Goal: Task Accomplishment & Management: Complete application form

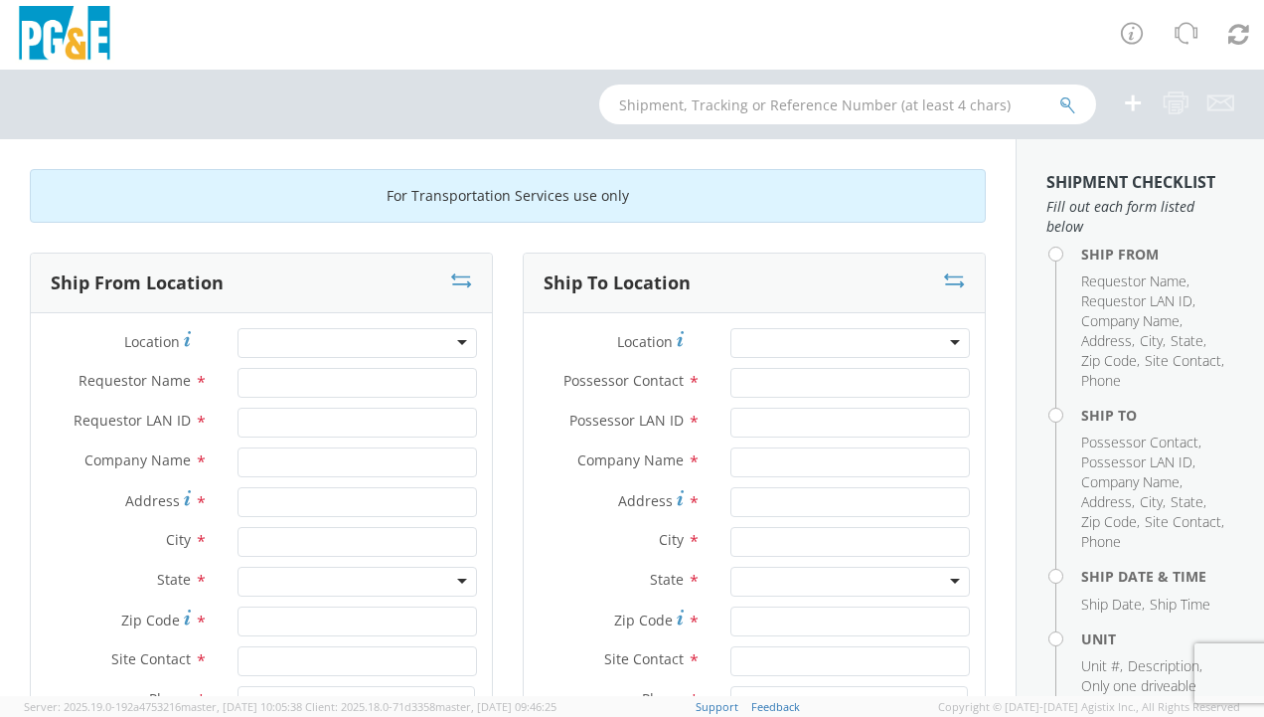
click at [272, 340] on div at bounding box center [358, 343] width 240 height 30
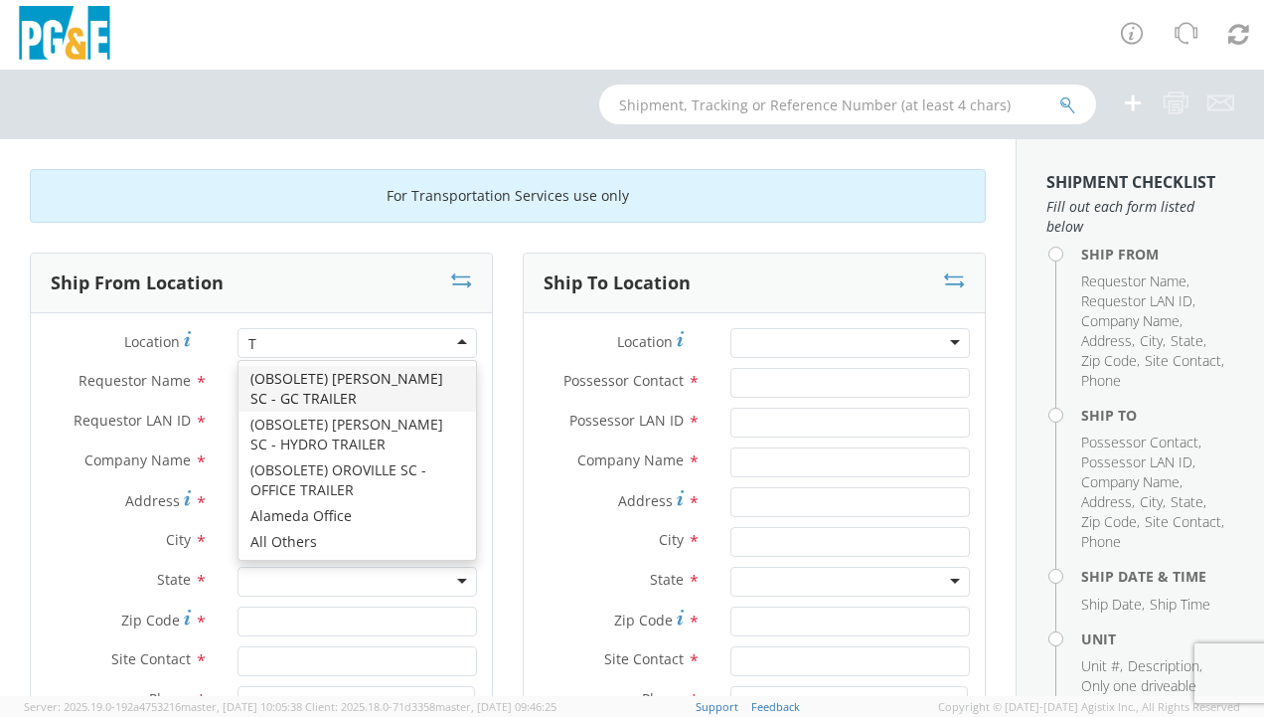
scroll to position [6456, 0]
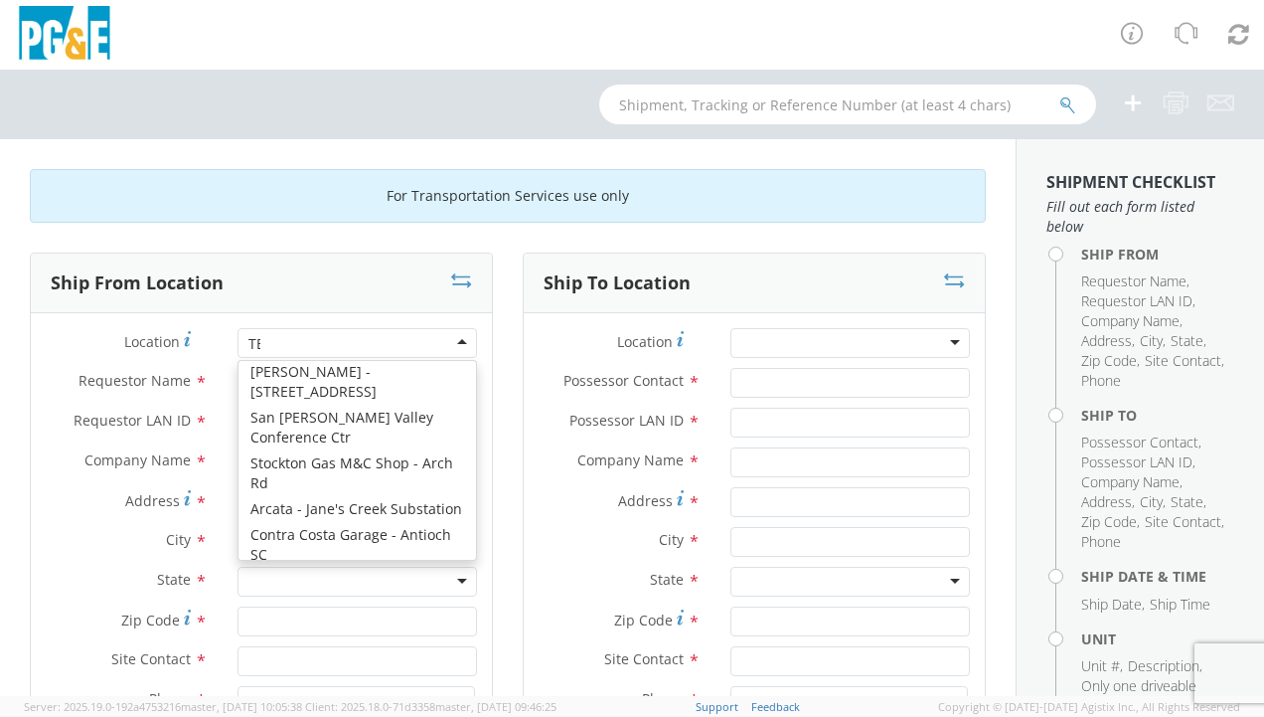
type input "TEM"
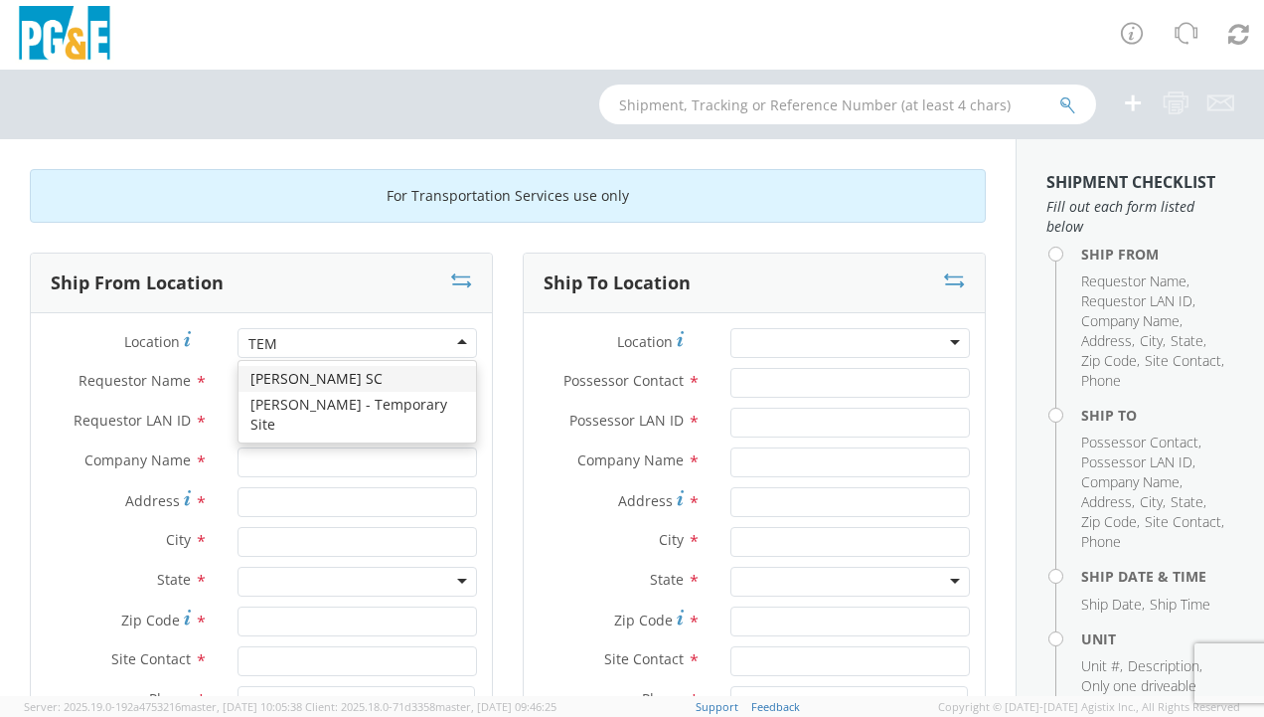
scroll to position [0, 0]
type input "PG&E"
type input "[STREET_ADDRESS]"
type input "PASO [PERSON_NAME]"
type input "93446"
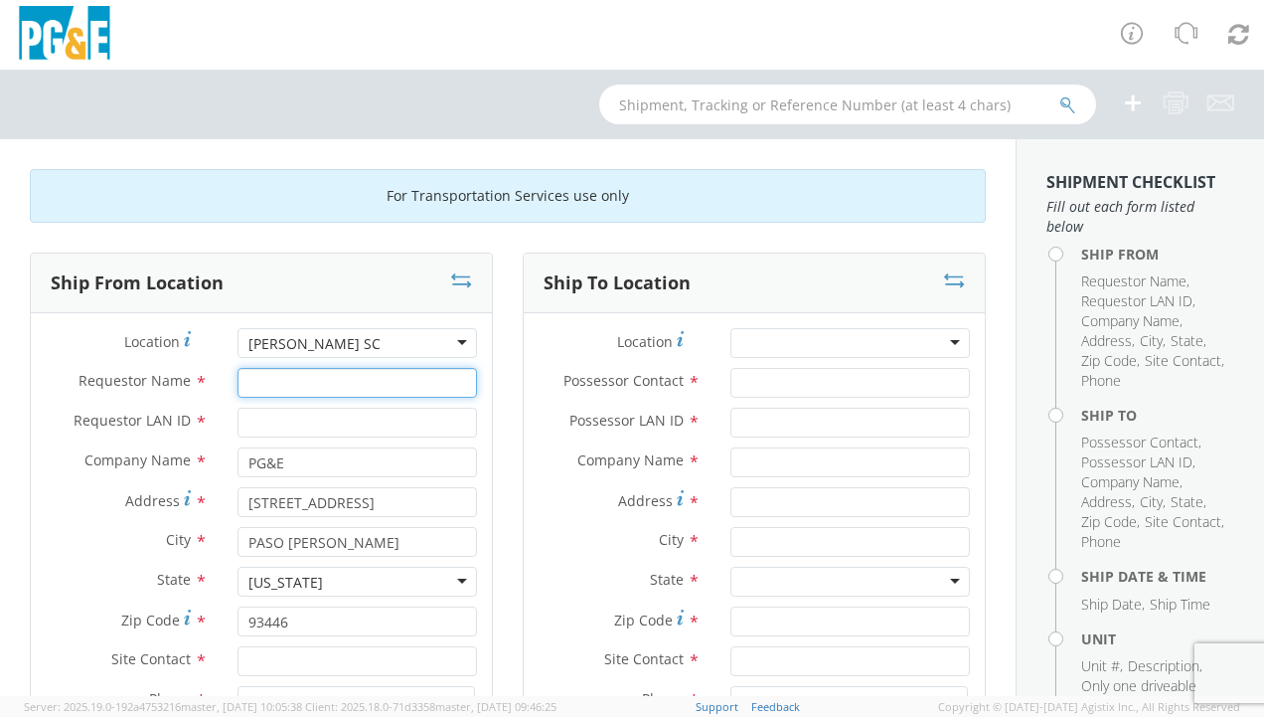
click at [278, 381] on input "Requestor Name *" at bounding box center [358, 383] width 240 height 30
type input "[PERSON_NAME]"
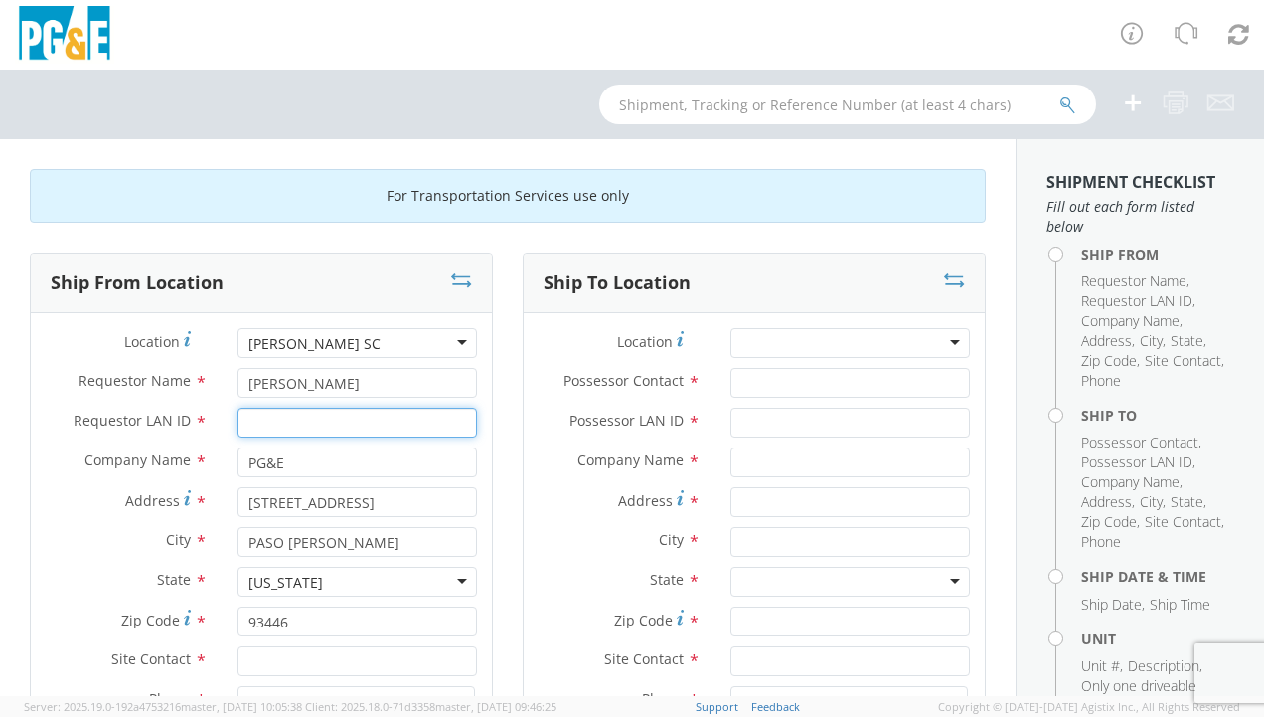
click at [304, 418] on input "Requestor LAN ID *" at bounding box center [358, 423] width 240 height 30
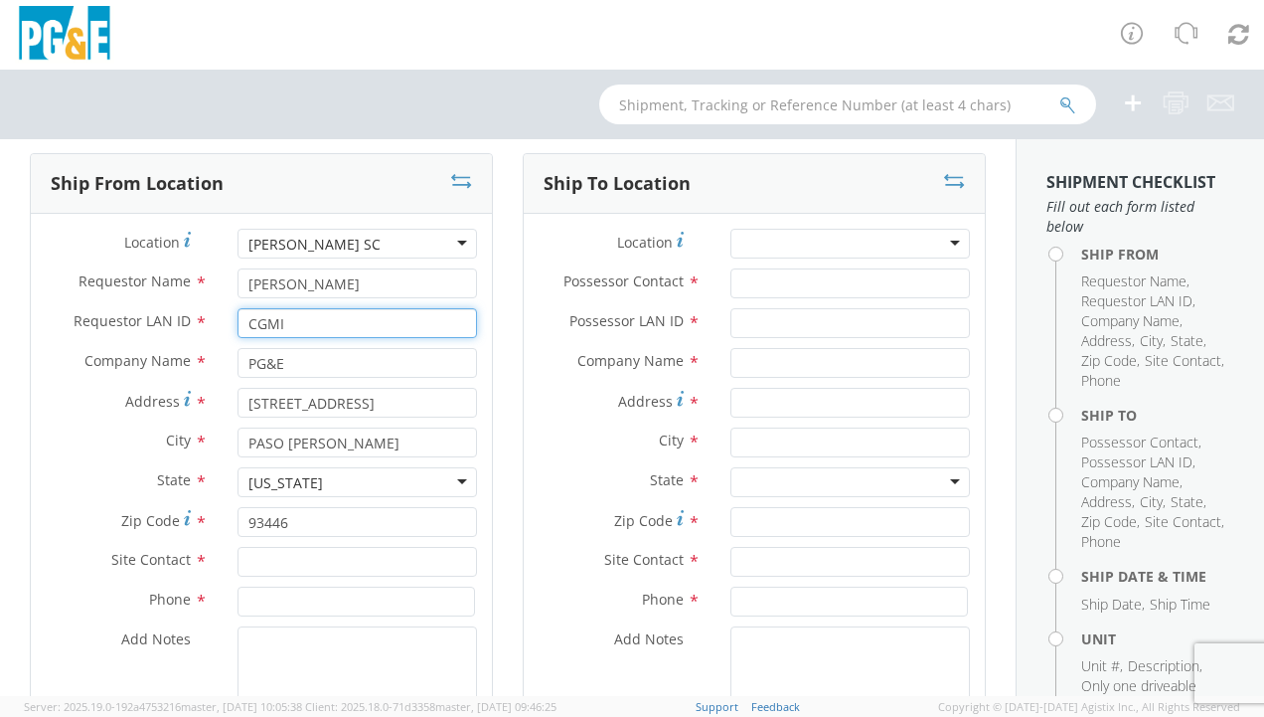
scroll to position [199, 0]
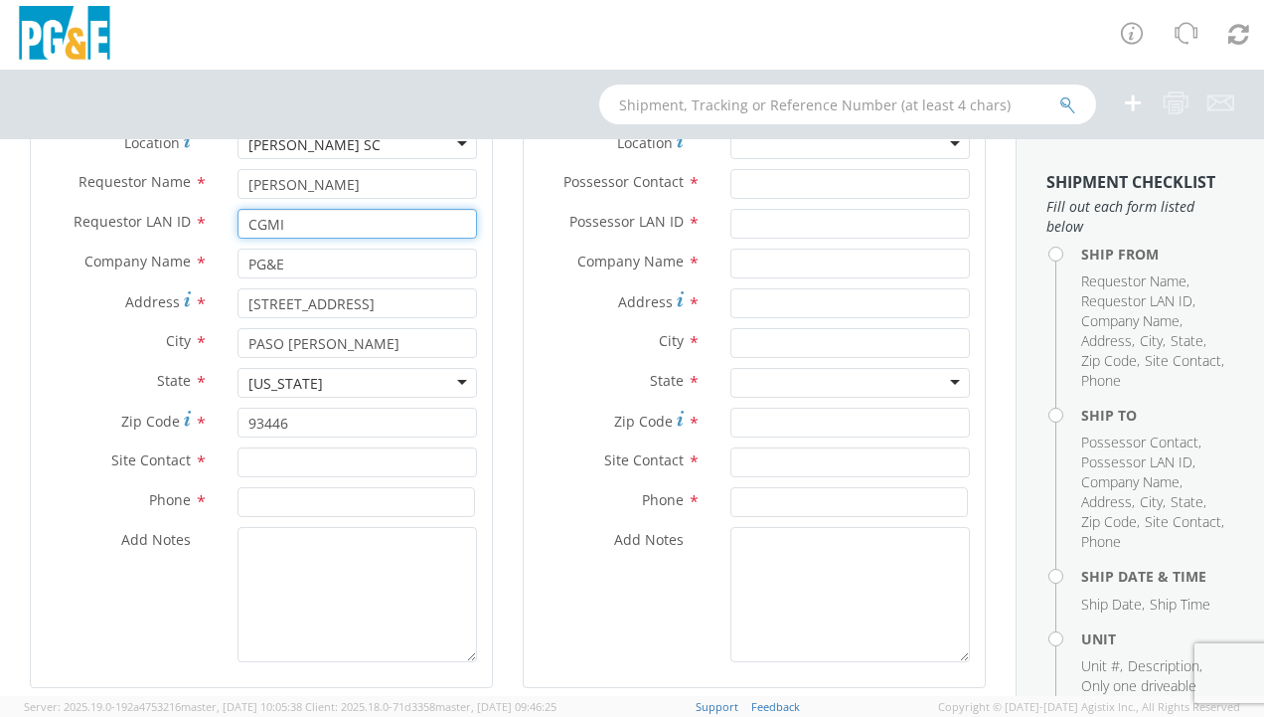
type input "CGMI"
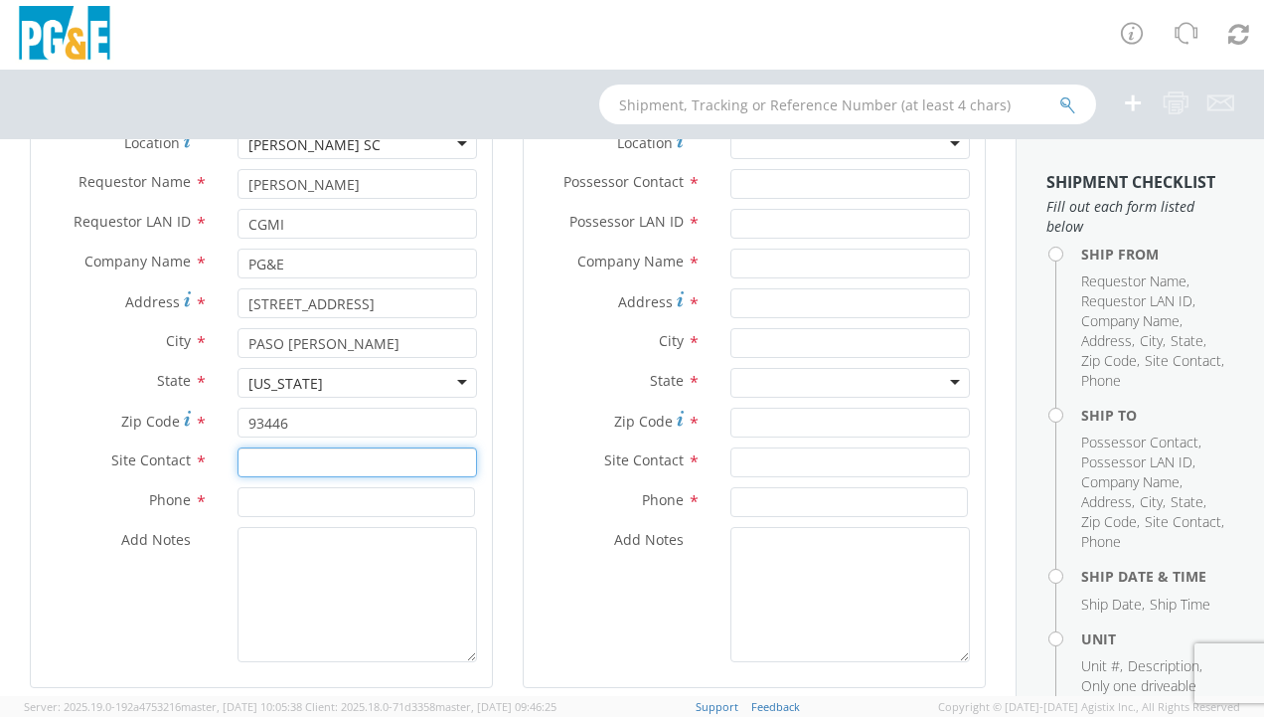
click at [379, 454] on input "text" at bounding box center [358, 462] width 240 height 30
type input "C"
type input "[PERSON_NAME]"
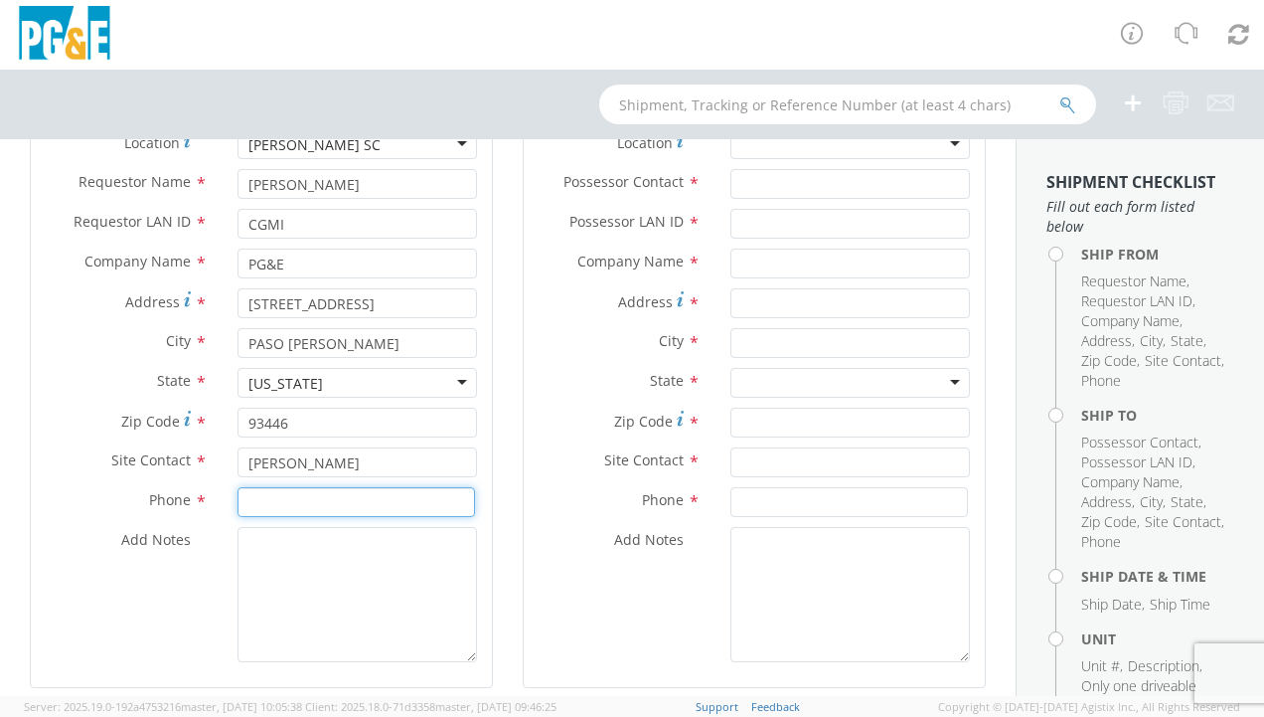
click at [316, 498] on input at bounding box center [357, 502] width 238 height 30
type input "805 - 226 - 6437"
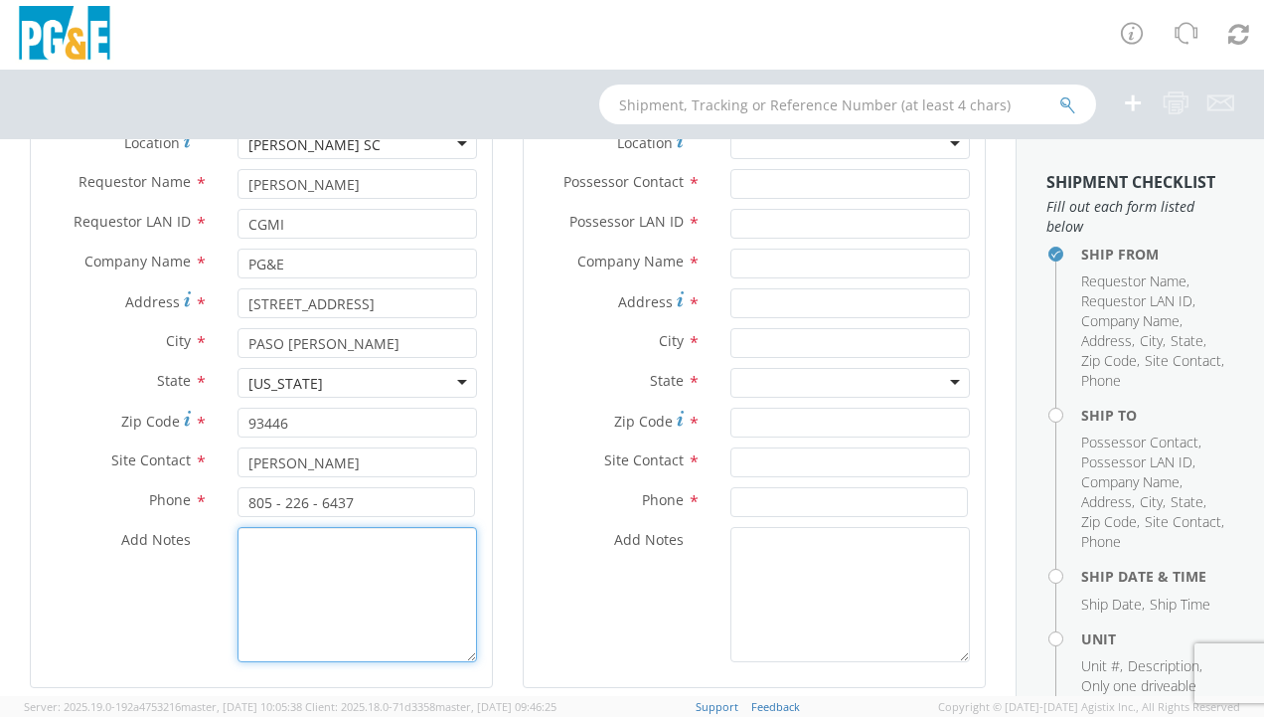
click at [258, 571] on textarea "Add Notes *" at bounding box center [358, 594] width 240 height 135
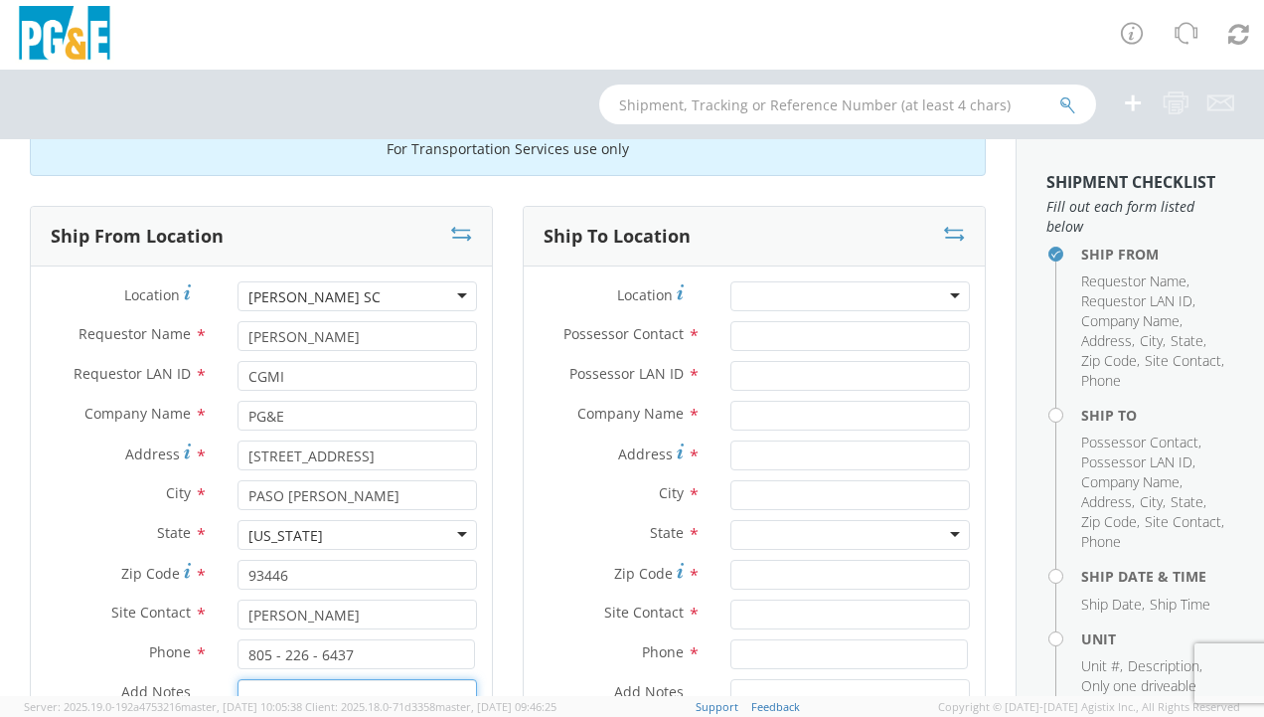
scroll to position [0, 0]
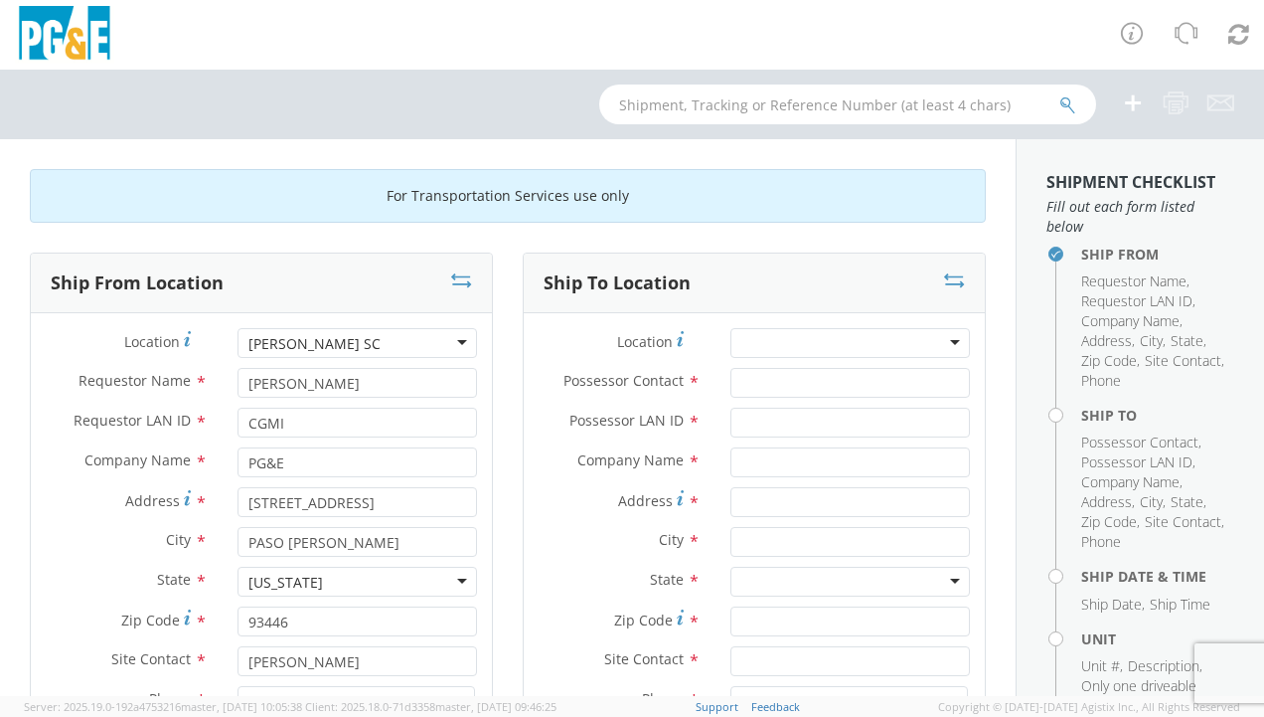
click at [840, 345] on div at bounding box center [851, 343] width 240 height 30
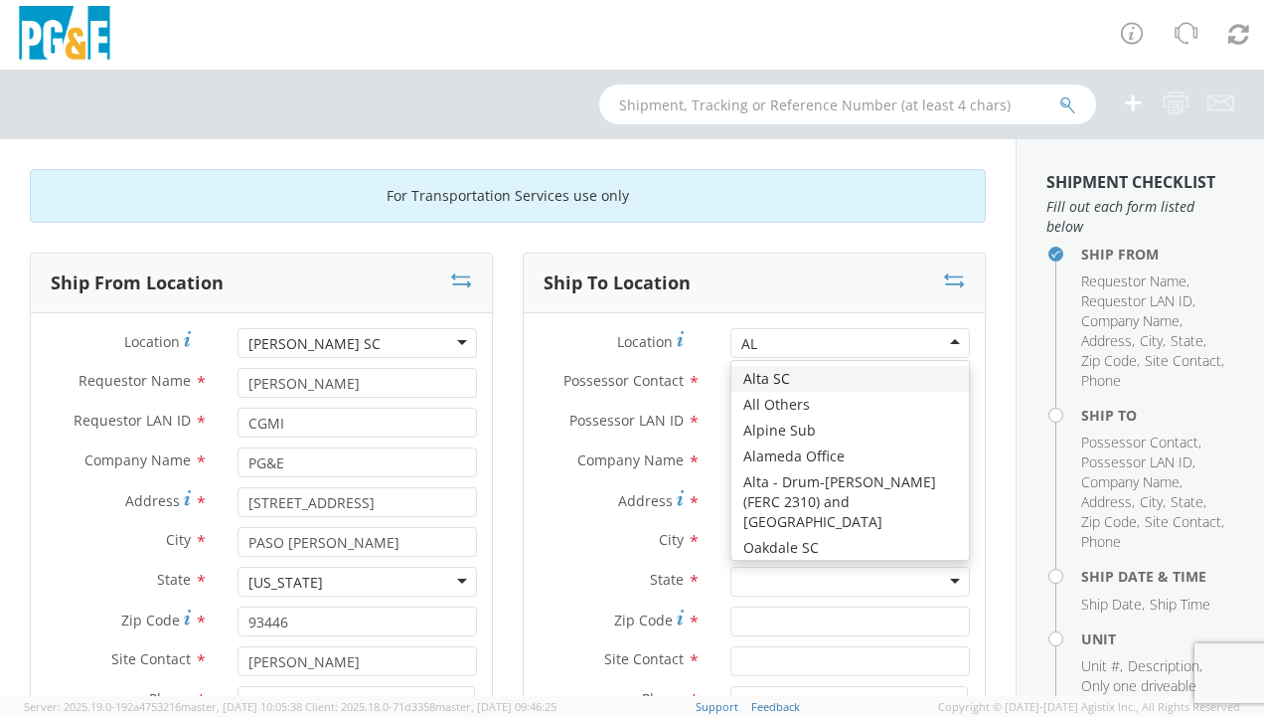
type input "A"
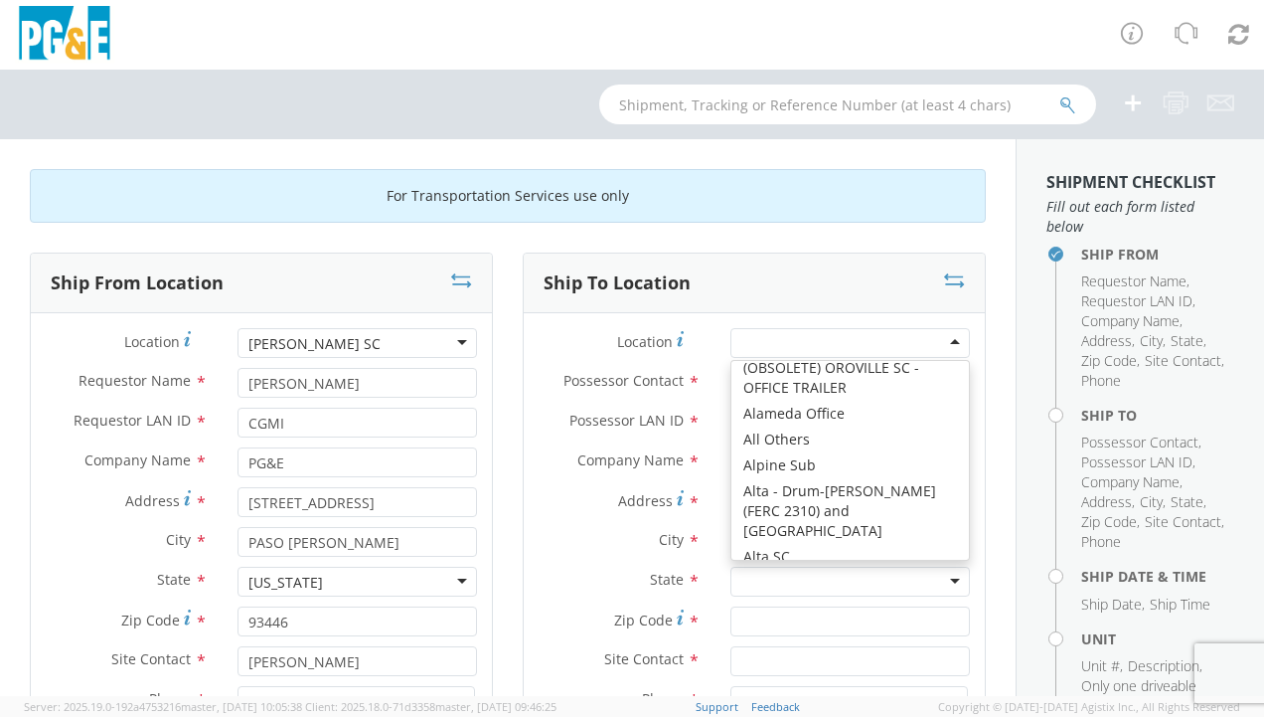
scroll to position [4, 0]
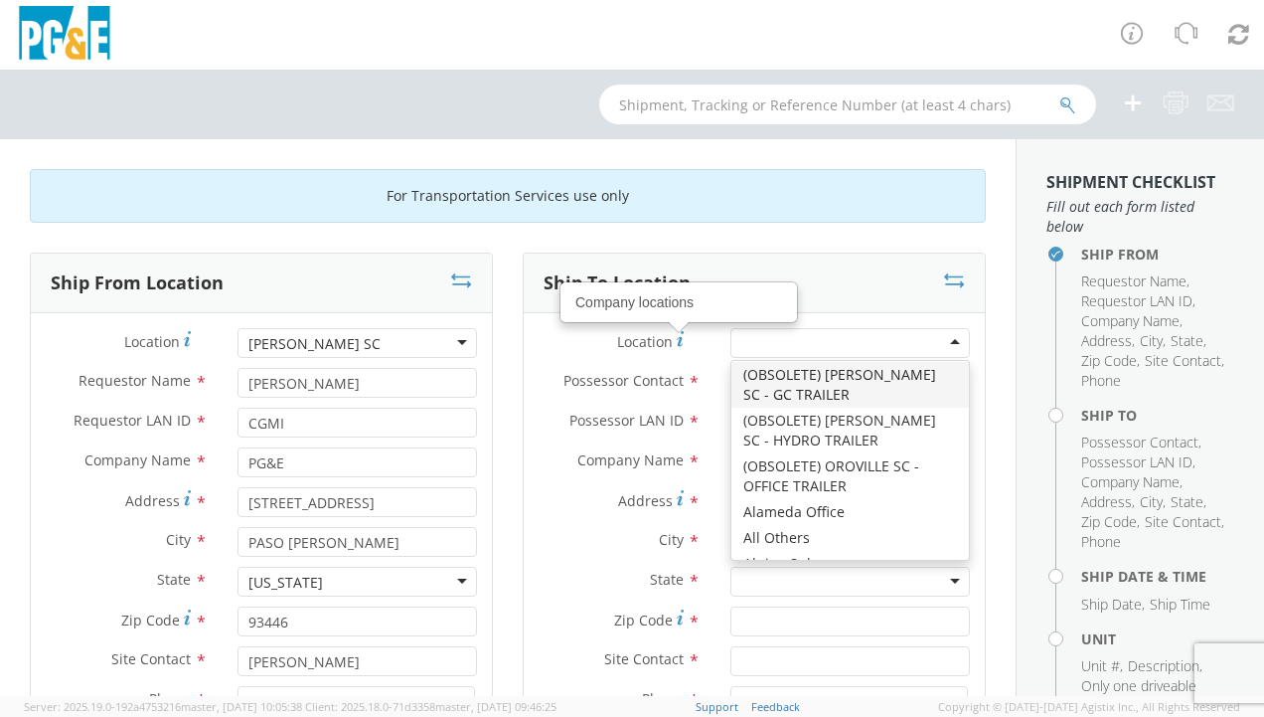
click at [683, 348] on label "Location Company locations *" at bounding box center [620, 341] width 192 height 27
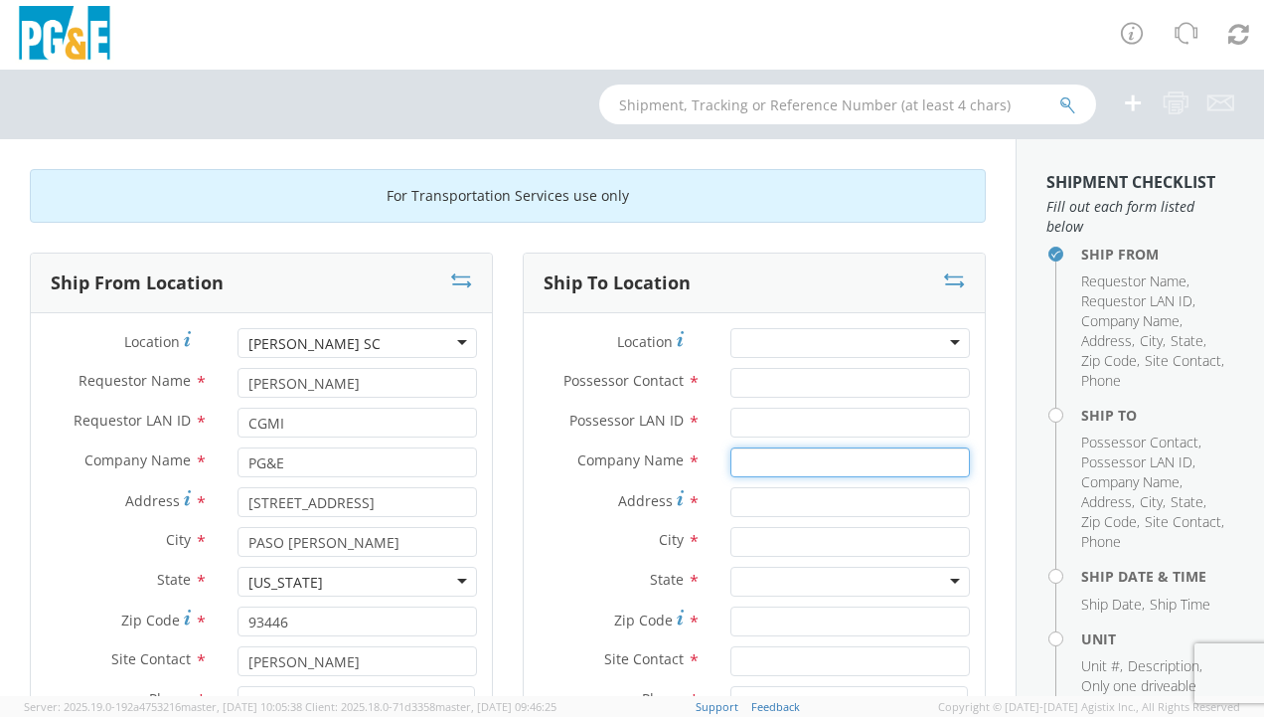
click at [761, 456] on input "text" at bounding box center [851, 462] width 240 height 30
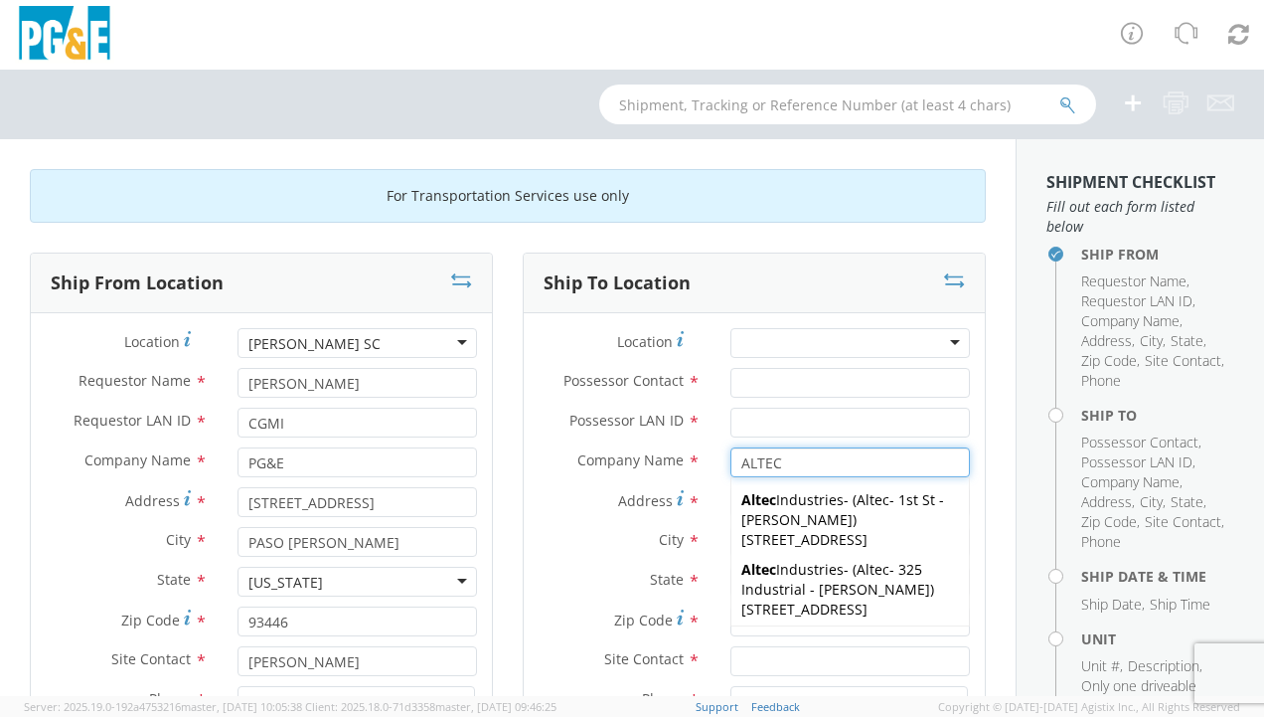
type input "ALTEC"
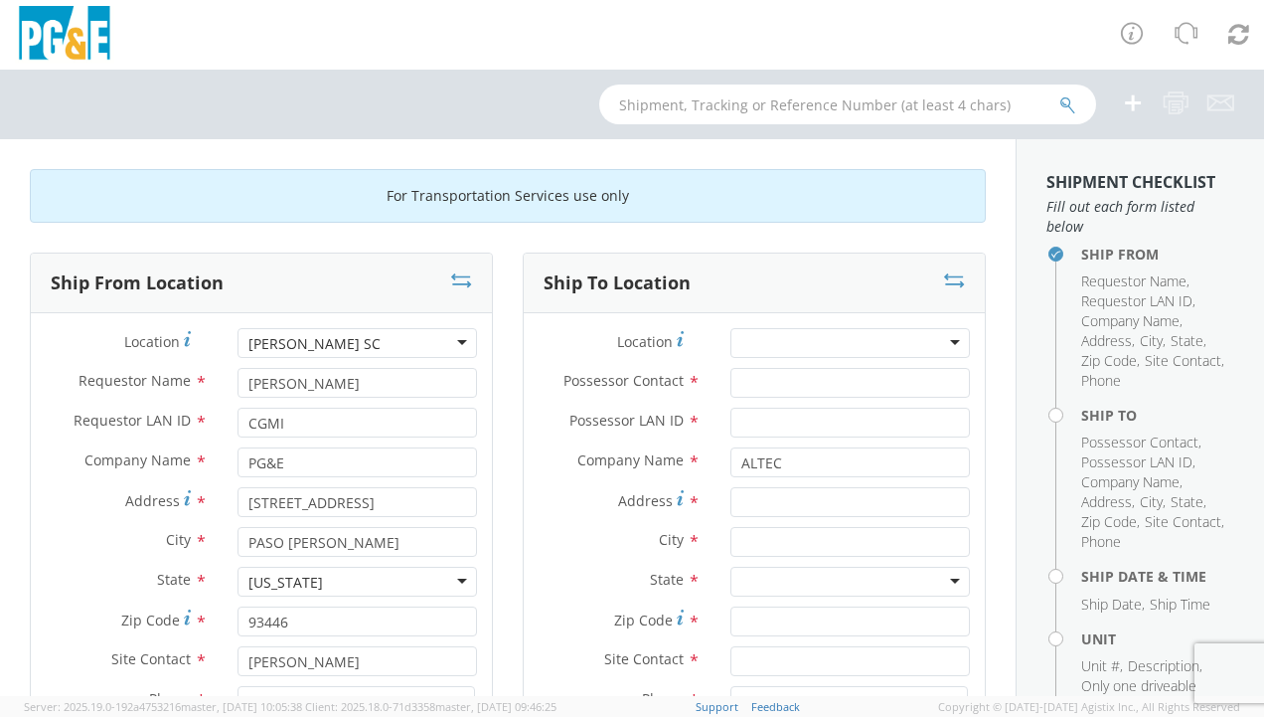
click at [697, 510] on label "Address *" at bounding box center [620, 500] width 192 height 27
click at [731, 510] on input "Address *" at bounding box center [851, 502] width 240 height 30
paste input "[STREET_ADDRESS]"
type input "[STREET_ADDRESS]"
click at [827, 541] on input "text" at bounding box center [851, 542] width 240 height 30
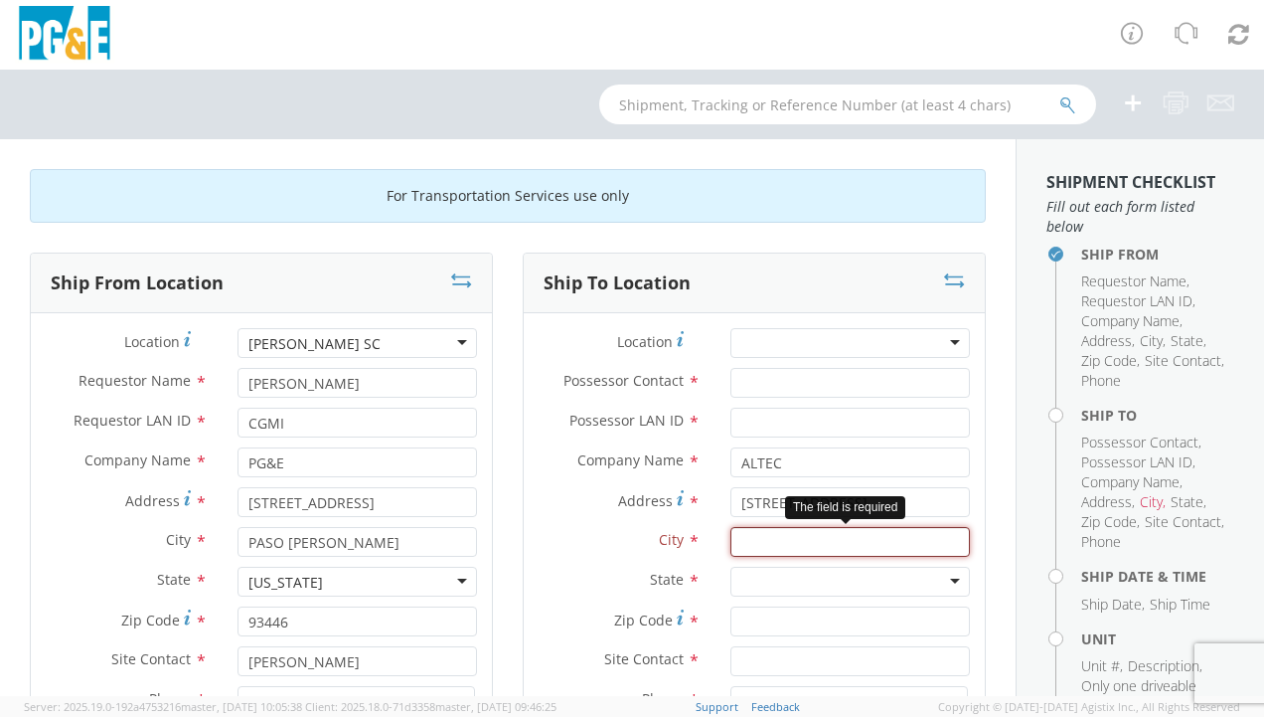
drag, startPoint x: 759, startPoint y: 533, endPoint x: 735, endPoint y: 545, distance: 27.6
click at [735, 545] on input "text" at bounding box center [851, 542] width 240 height 30
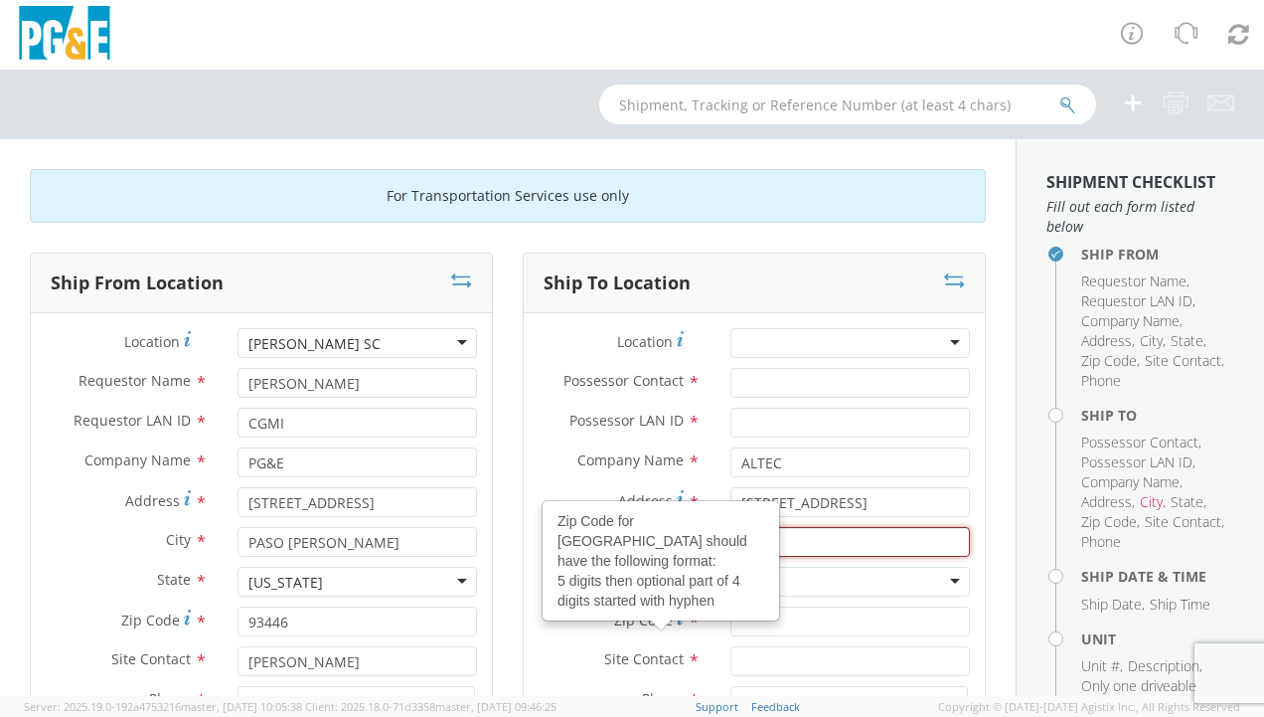
paste input "[GEOGRAPHIC_DATA]"
type input "[GEOGRAPHIC_DATA]"
click at [602, 576] on div "Zip Code for [GEOGRAPHIC_DATA] should have the following format: 5 digits then …" at bounding box center [661, 560] width 235 height 117
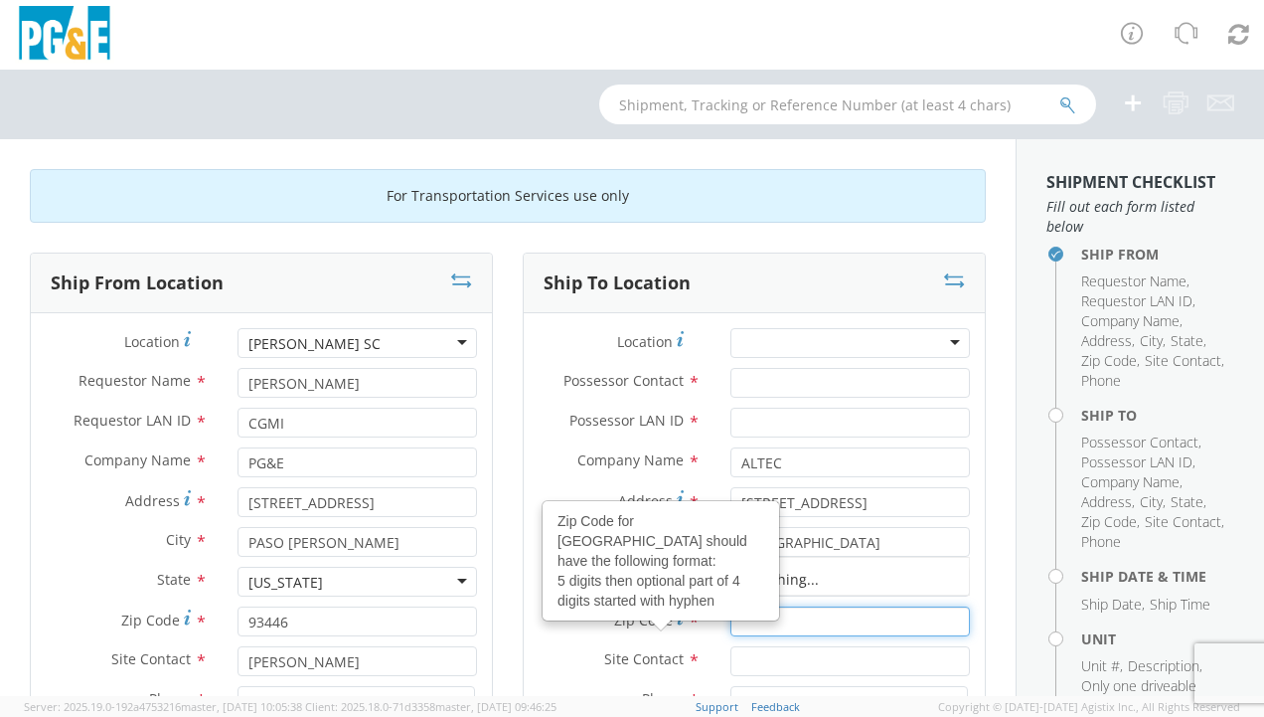
click at [731, 606] on input "Zip Code Zip Code for [GEOGRAPHIC_DATA] should have the following format: 5 dig…" at bounding box center [851, 621] width 240 height 30
click at [559, 610] on label "Zip Code Zip Code for [GEOGRAPHIC_DATA] should have the following format: 5 dig…" at bounding box center [620, 619] width 192 height 27
click at [731, 610] on input "Zip Code Zip Code for [GEOGRAPHIC_DATA] should have the following format: 5 dig…" at bounding box center [851, 621] width 240 height 30
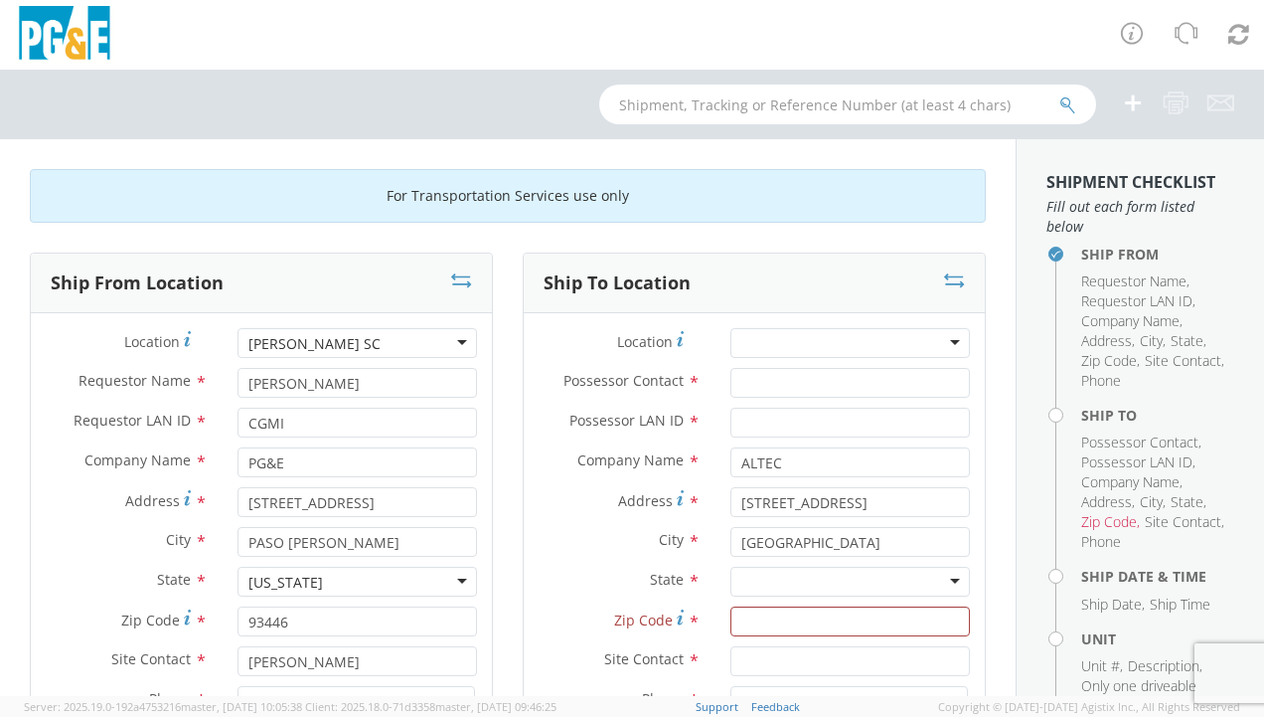
click at [769, 582] on div at bounding box center [851, 582] width 240 height 30
click at [764, 616] on input "Zip Code *" at bounding box center [851, 621] width 240 height 30
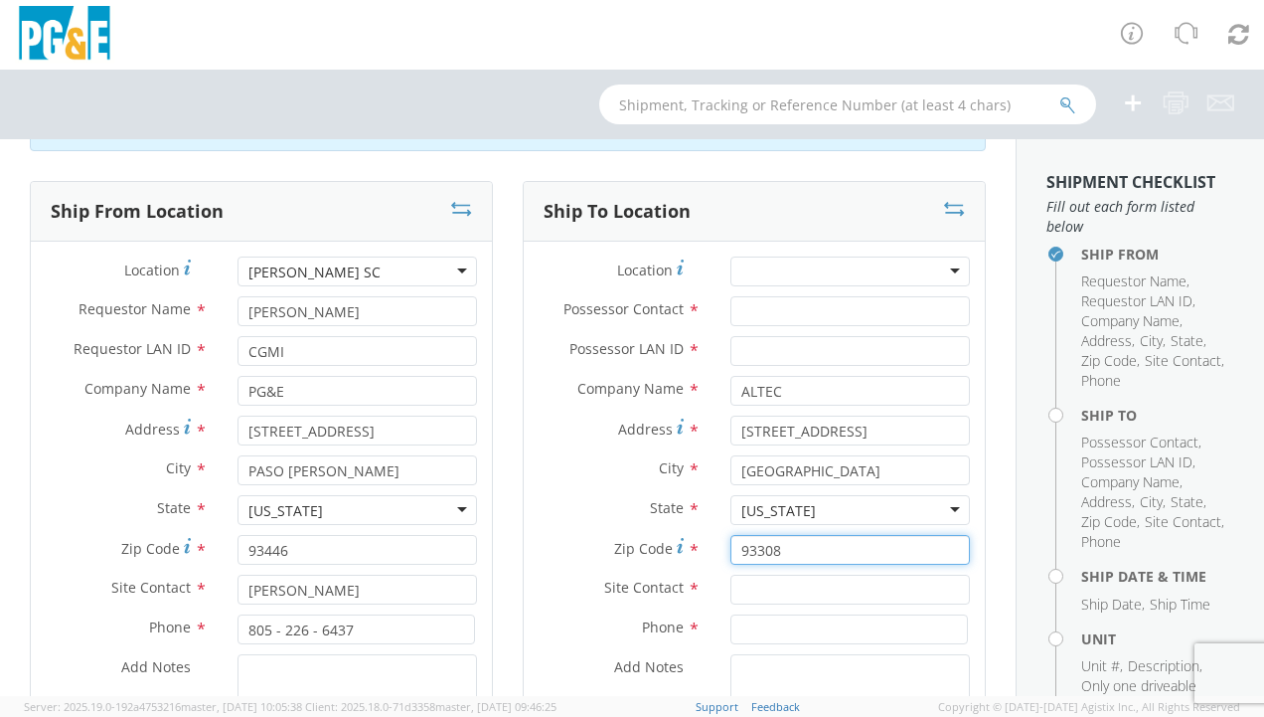
scroll to position [99, 0]
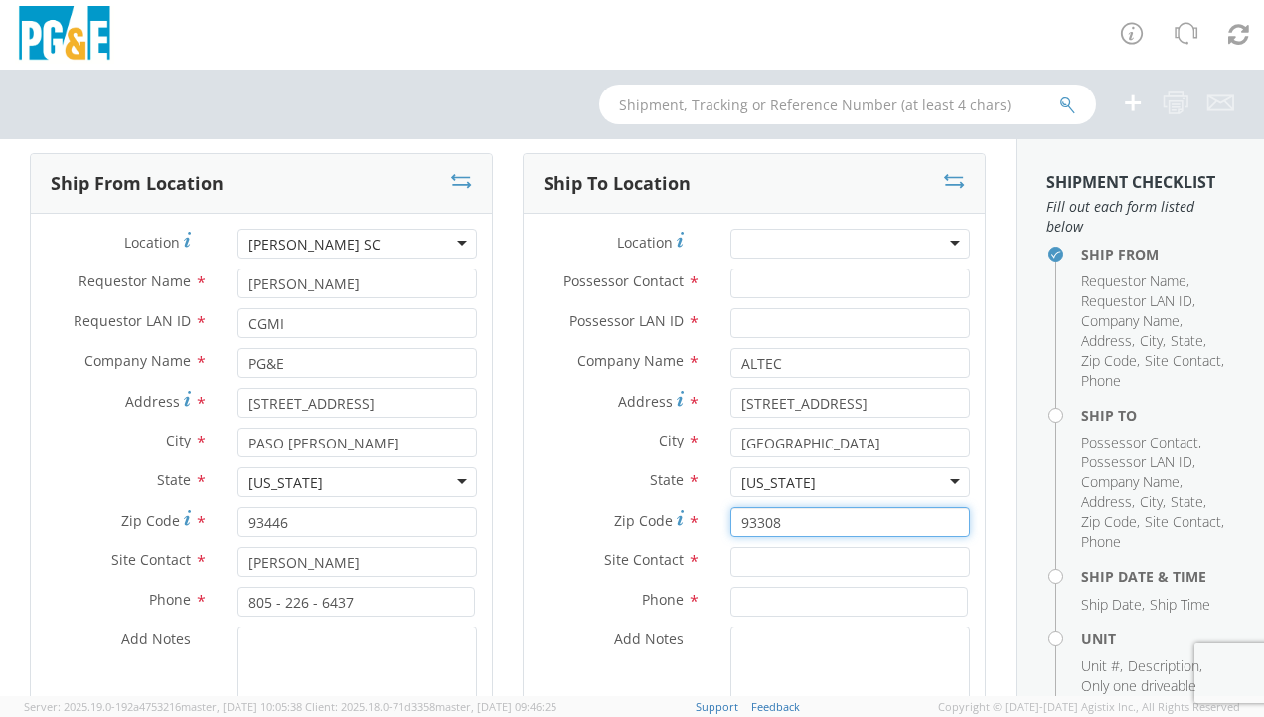
type input "93308"
click at [777, 555] on input "text" at bounding box center [851, 562] width 240 height 30
type input "[PERSON_NAME]"
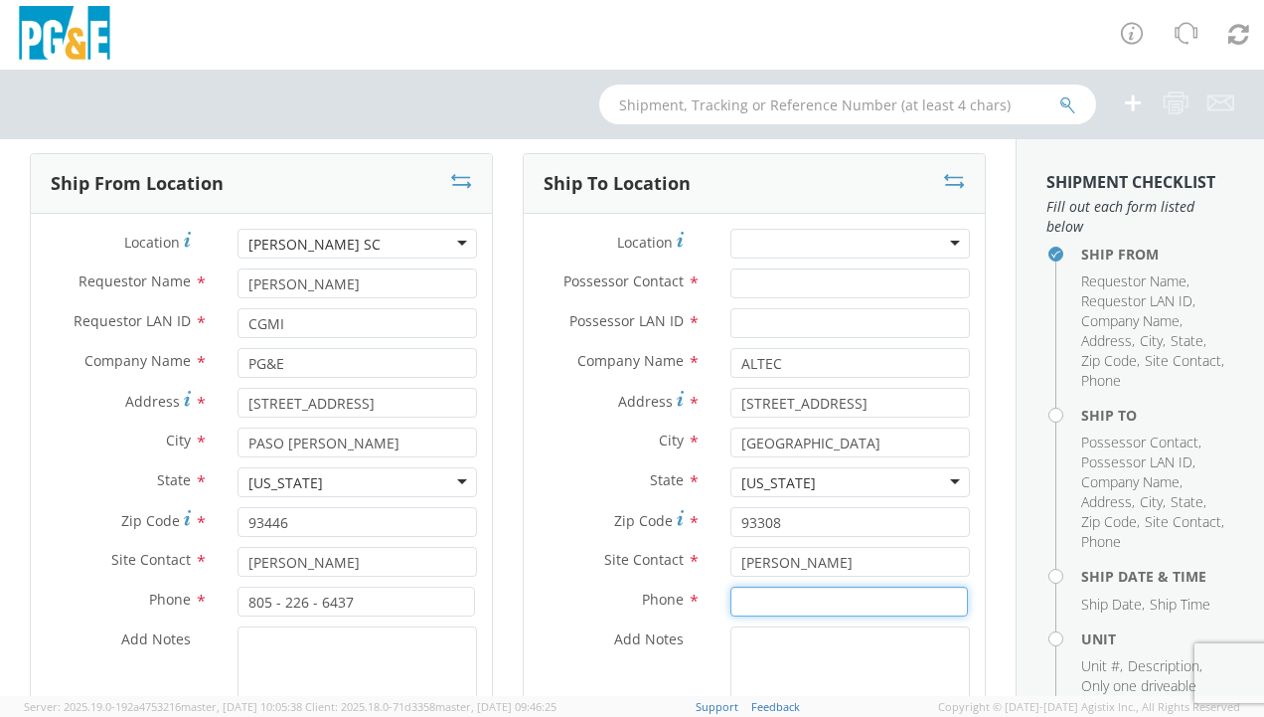
click at [823, 604] on input at bounding box center [850, 601] width 238 height 30
paste input "[PHONE_NUMBER]"
type input "[PHONE_NUMBER]"
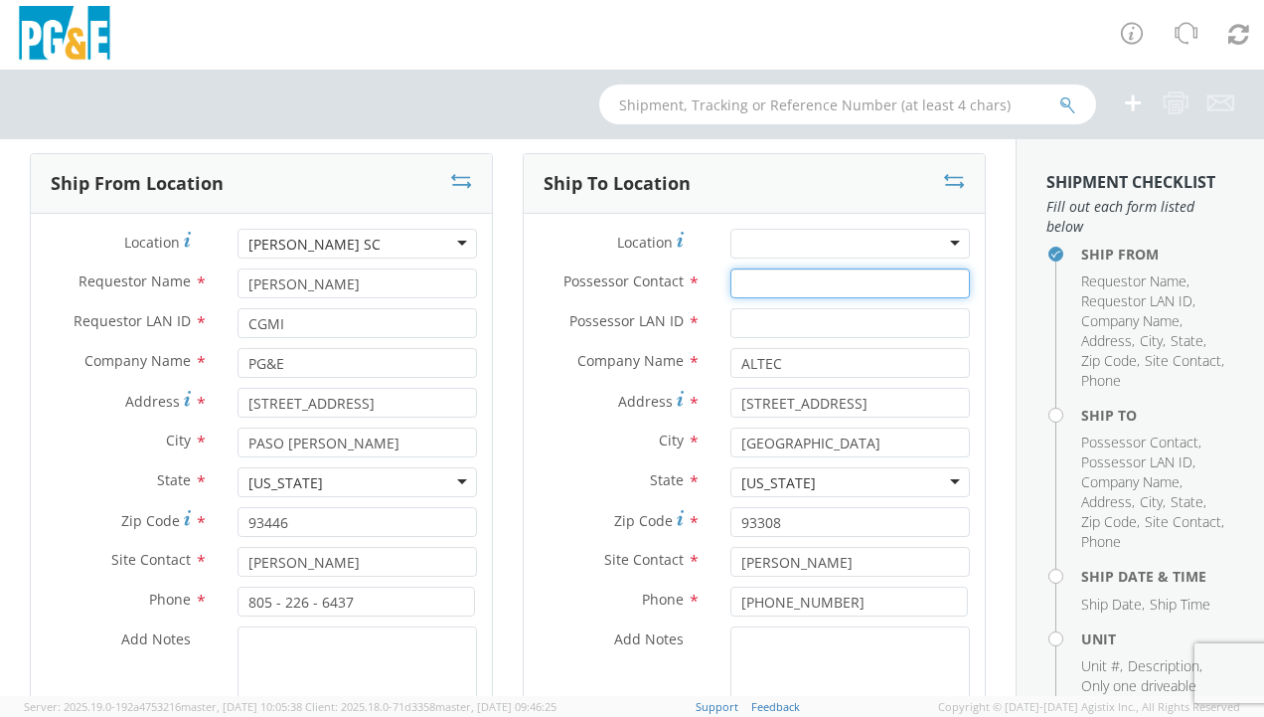
click at [753, 278] on input "Possessor Contact *" at bounding box center [851, 283] width 240 height 30
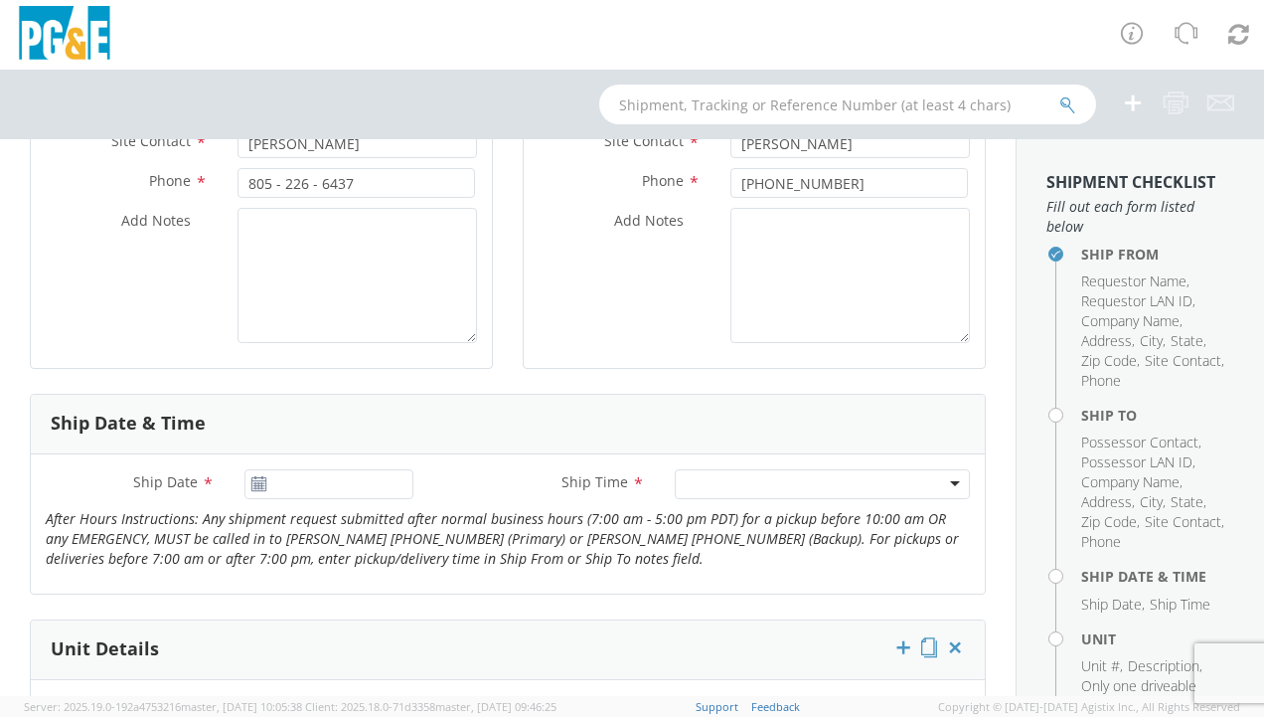
scroll to position [596, 0]
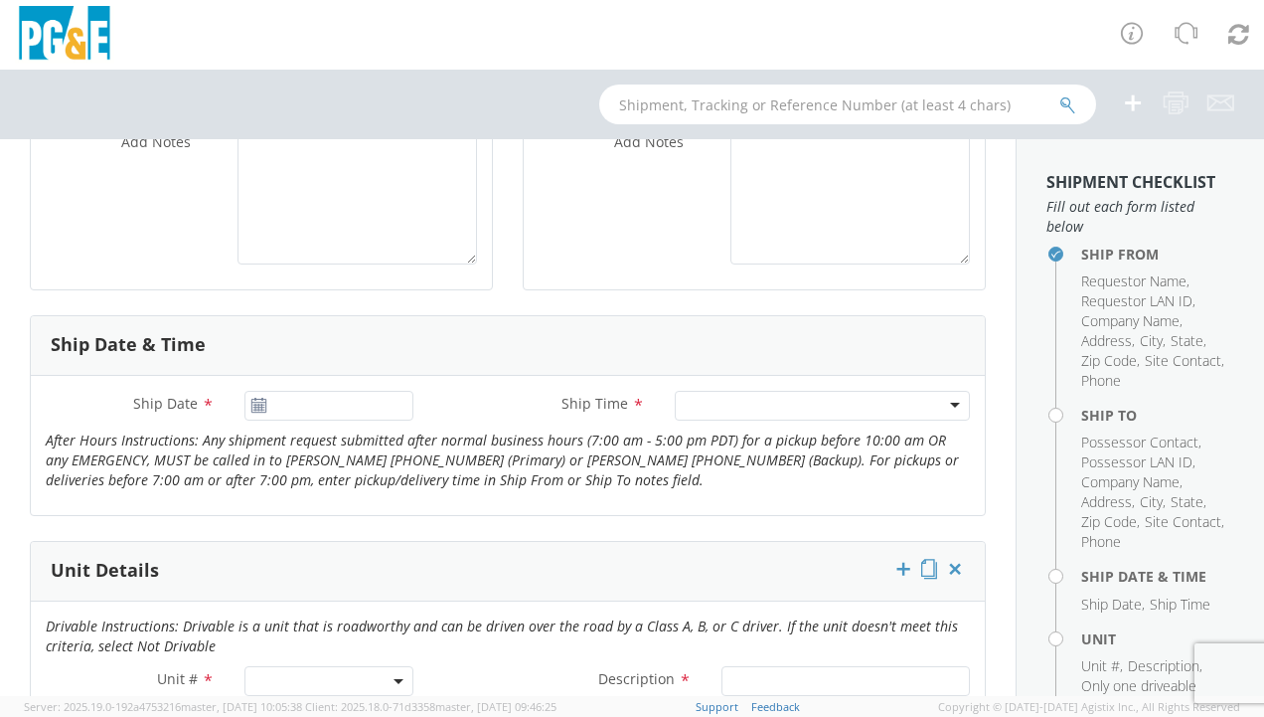
type input "[PERSON_NAME]"
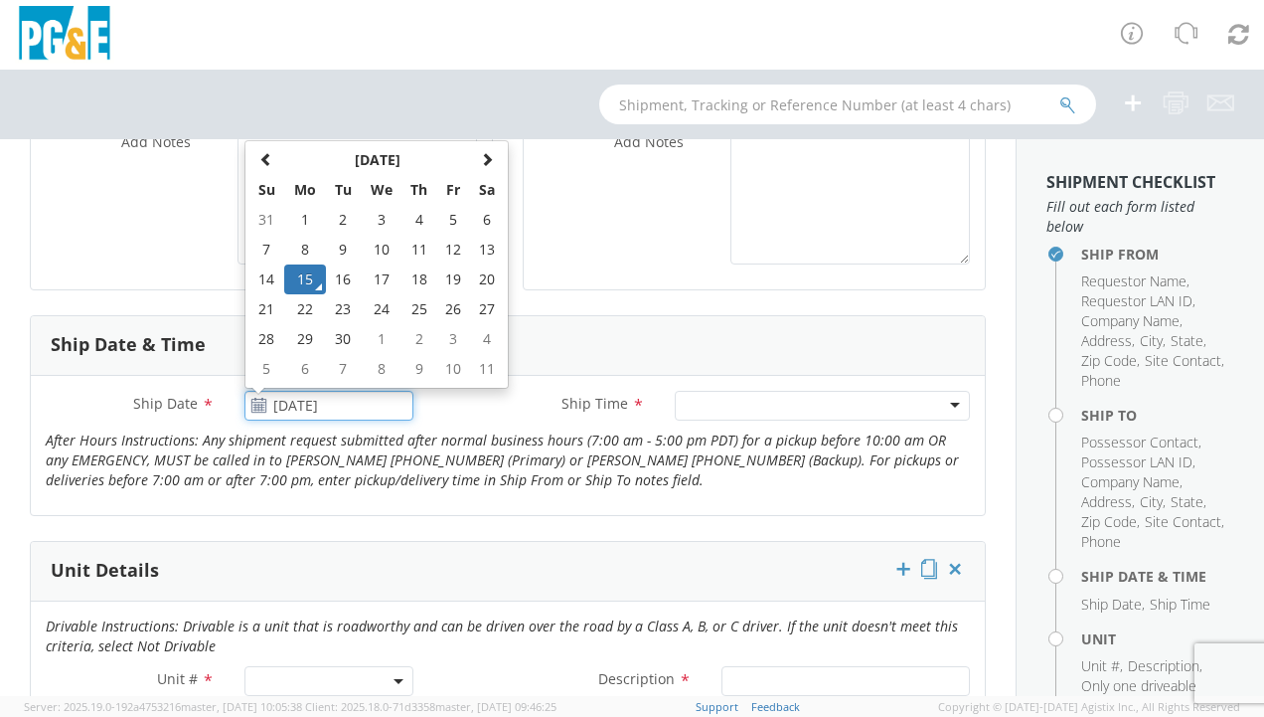
click at [264, 394] on input "[DATE]" at bounding box center [329, 406] width 169 height 30
click at [309, 279] on td "15" at bounding box center [305, 279] width 42 height 30
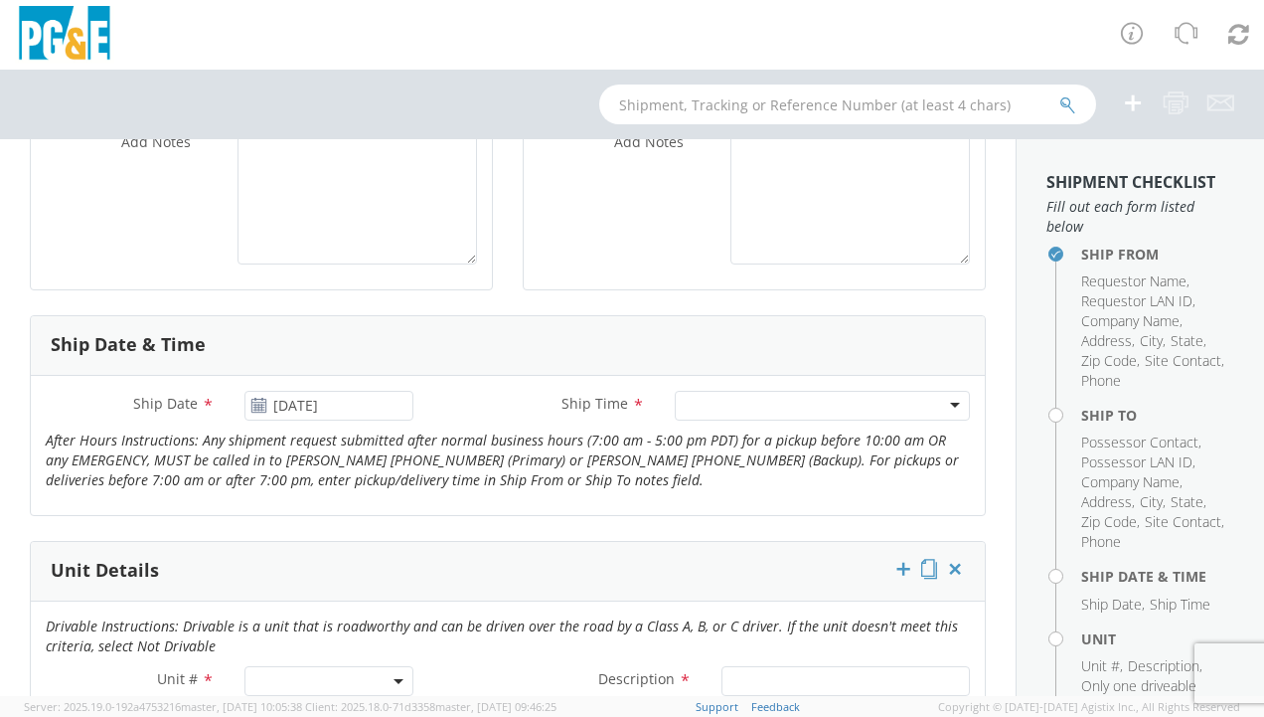
click at [724, 402] on div at bounding box center [822, 406] width 295 height 30
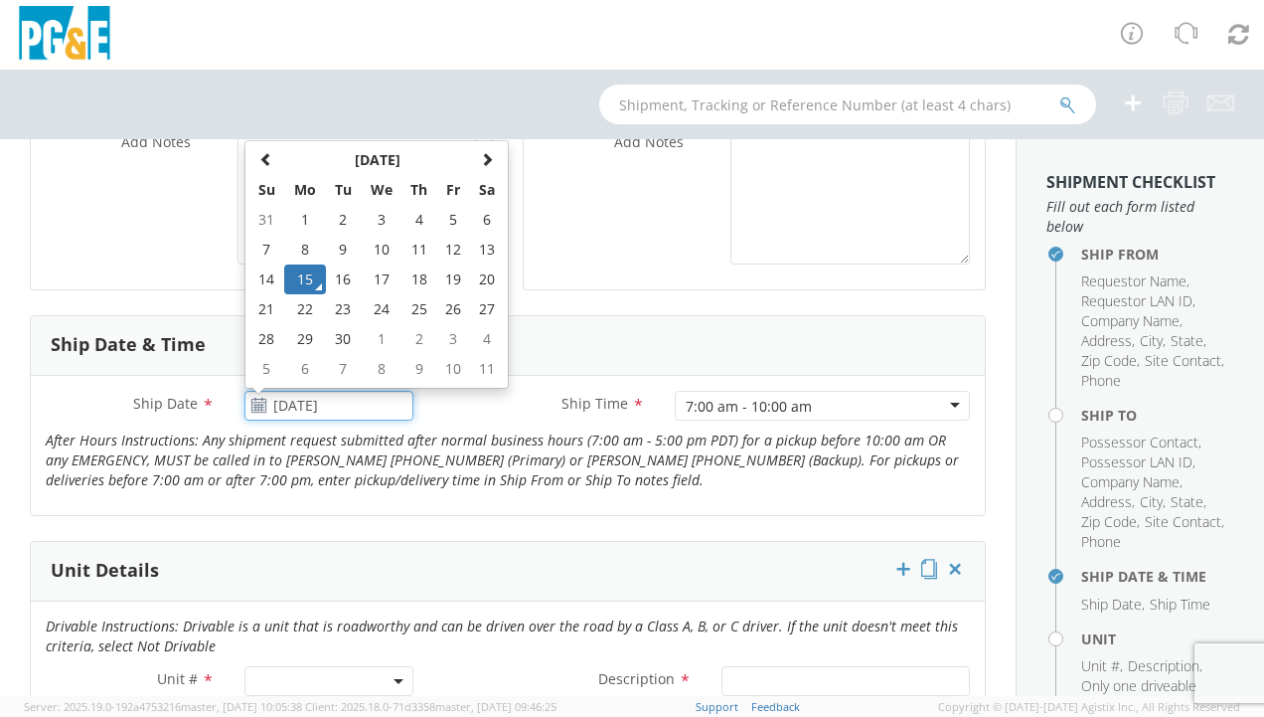
click at [337, 400] on input "[DATE]" at bounding box center [329, 406] width 169 height 30
click at [338, 270] on td "16" at bounding box center [343, 279] width 35 height 30
type input "09/16/2025"
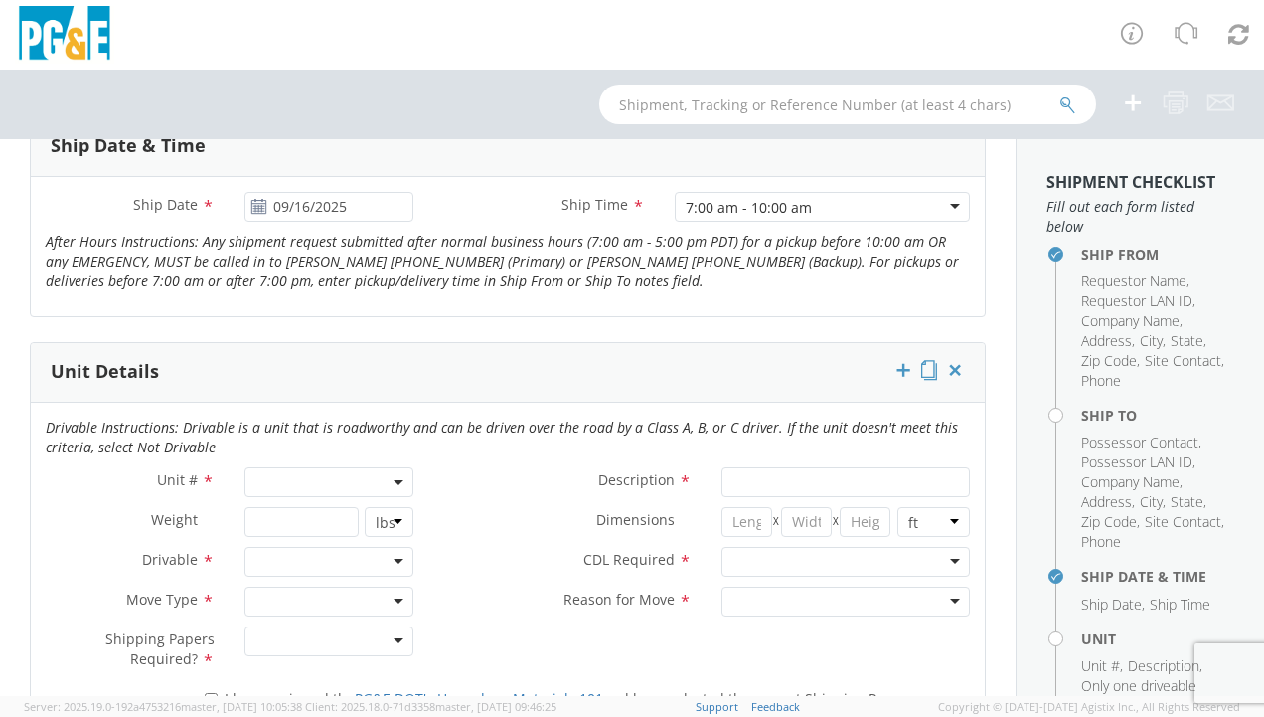
scroll to position [895, 0]
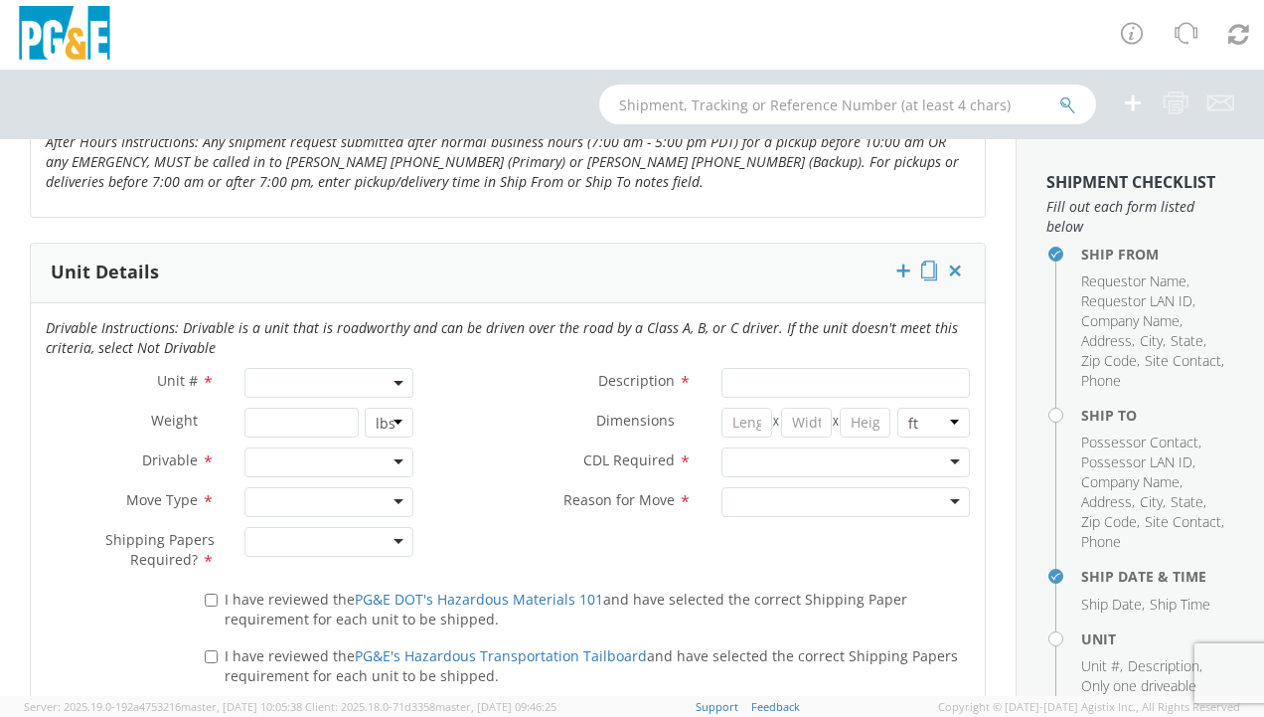
click at [300, 368] on span at bounding box center [329, 383] width 169 height 30
click at [349, 412] on input "search" at bounding box center [327, 416] width 156 height 30
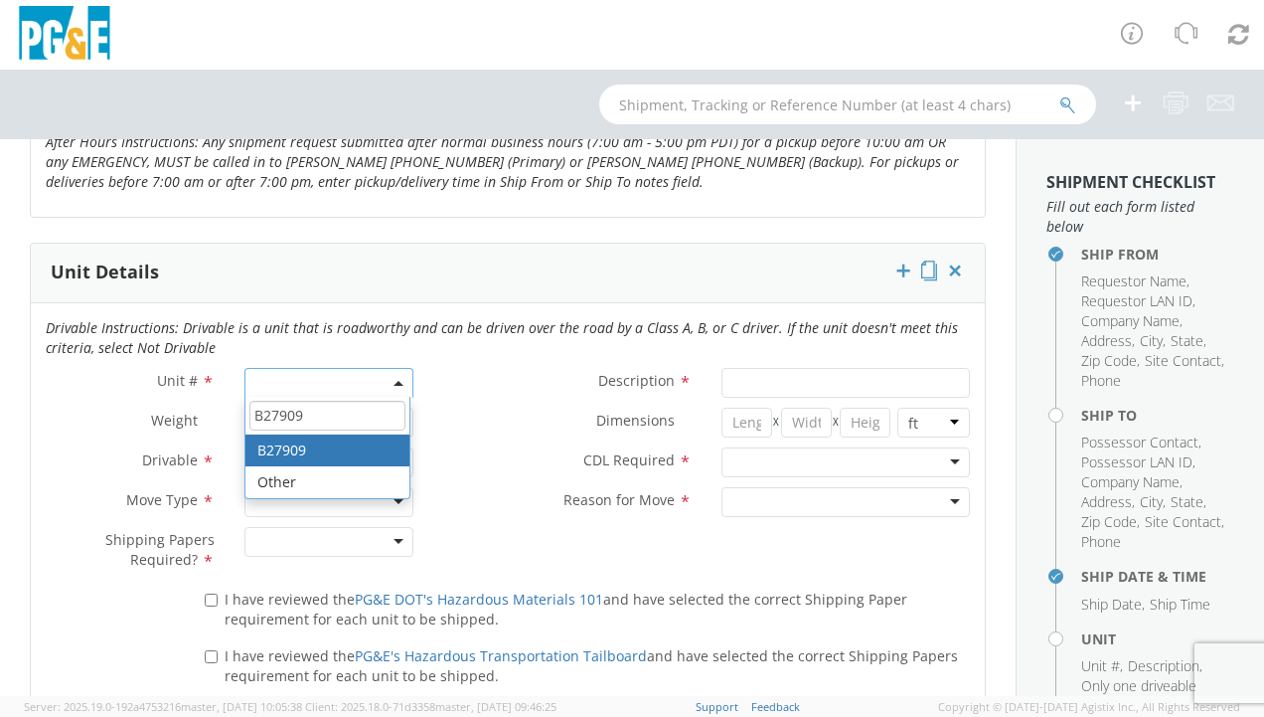
type input "B27909"
type input "TRUCK; MEDIUM LINE 4X4"
type input "56000"
select select "B27909"
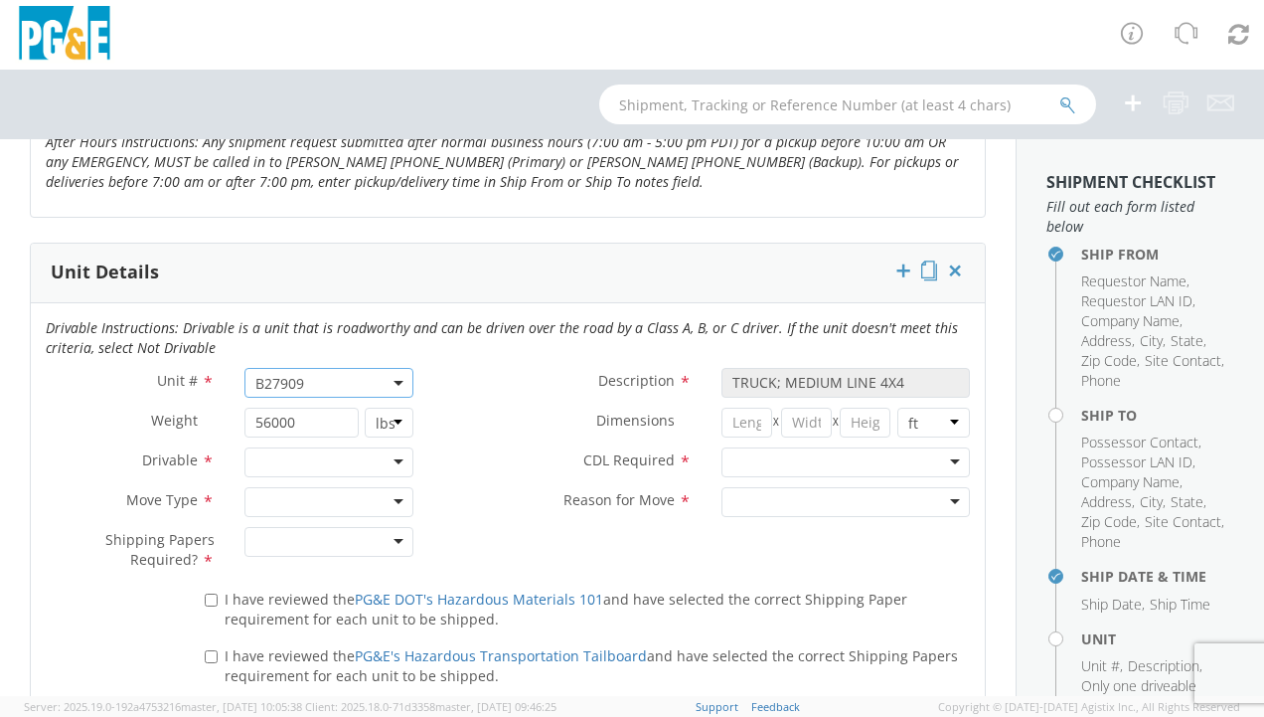
click at [734, 460] on div at bounding box center [846, 462] width 248 height 30
click at [599, 451] on span "CDL Required" at bounding box center [628, 459] width 91 height 19
click at [726, 451] on div at bounding box center [846, 462] width 248 height 30
click at [601, 461] on span "CDL Required" at bounding box center [628, 459] width 91 height 19
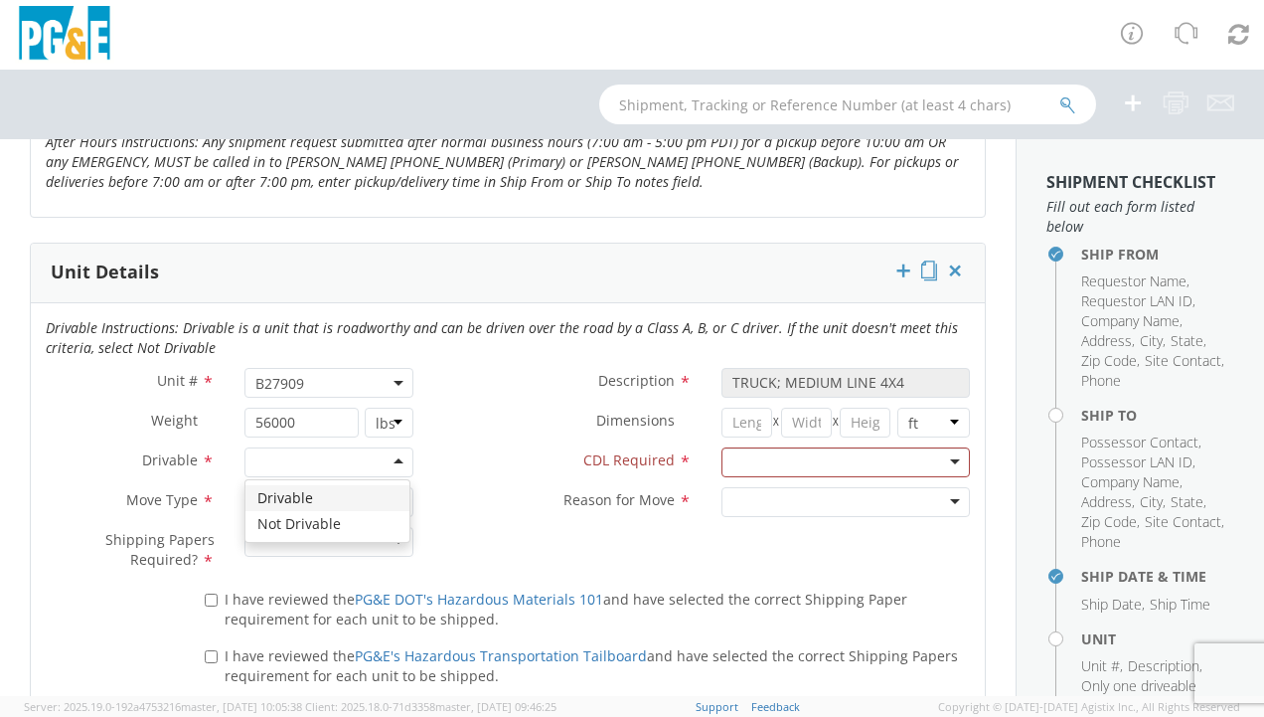
click at [384, 460] on div at bounding box center [329, 462] width 169 height 30
click at [389, 496] on div at bounding box center [329, 502] width 169 height 30
click at [392, 537] on div at bounding box center [329, 542] width 169 height 30
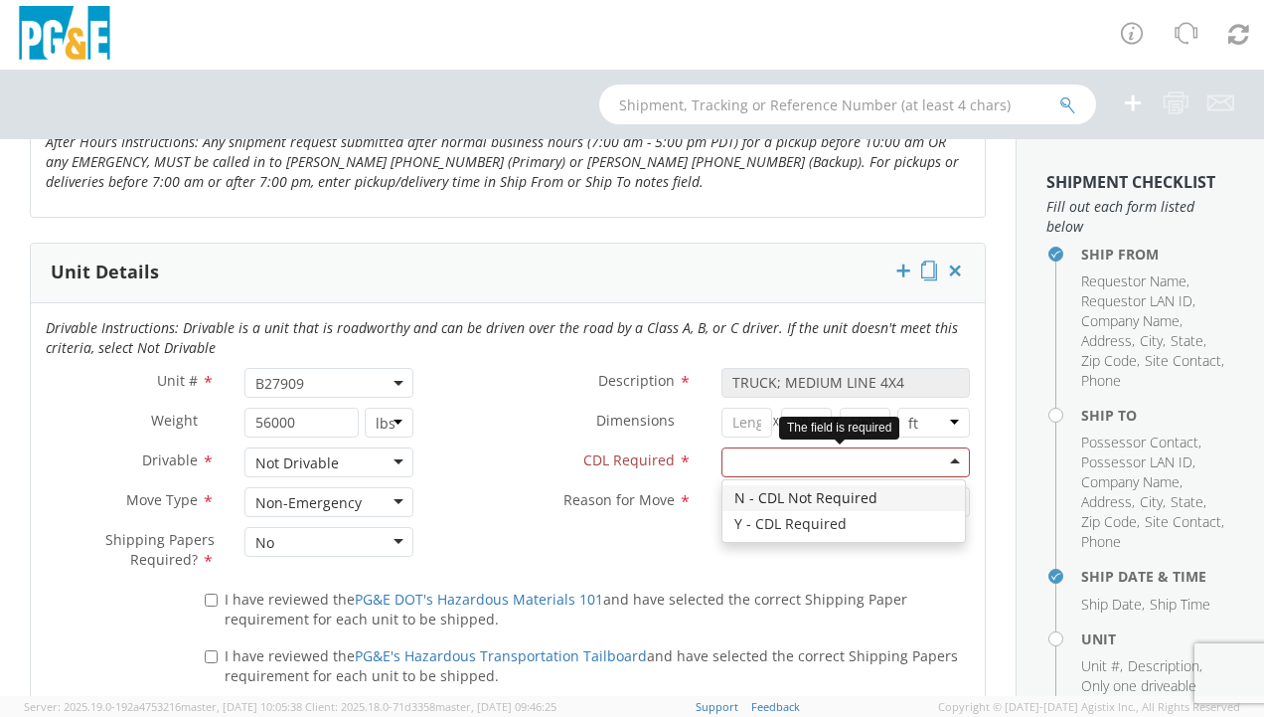
click at [789, 452] on div at bounding box center [846, 462] width 248 height 30
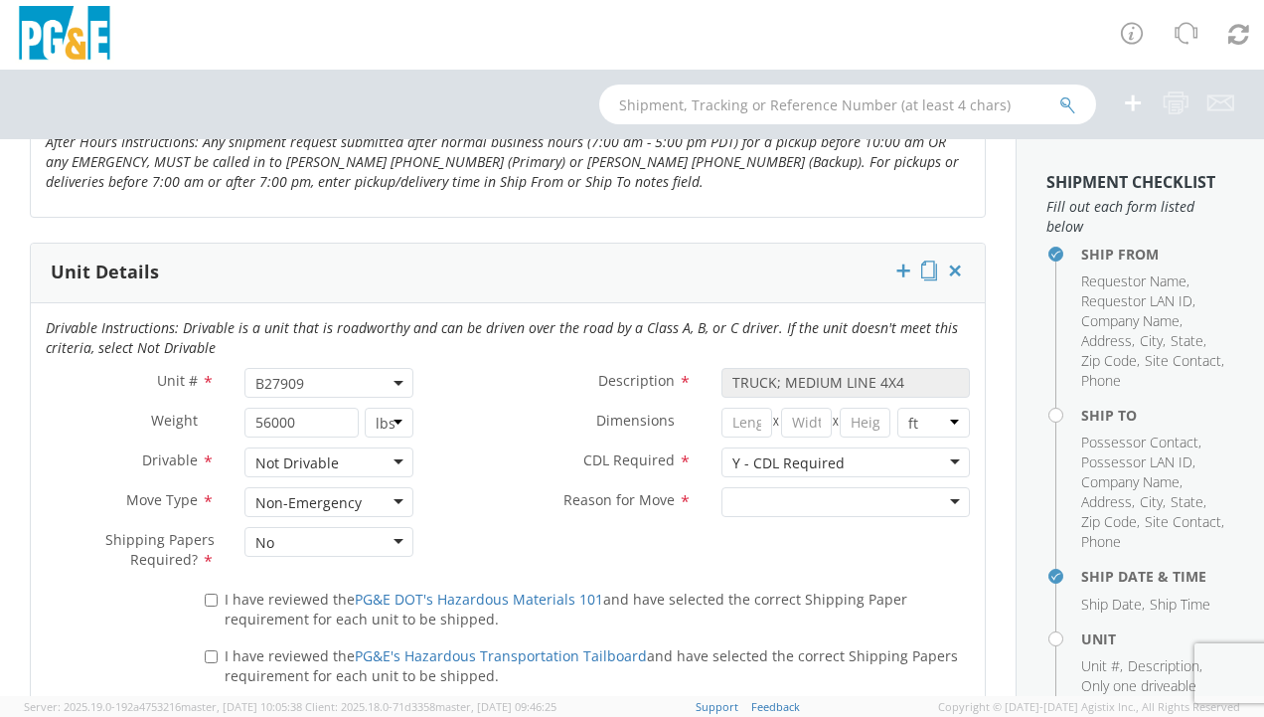
click at [798, 493] on div at bounding box center [846, 502] width 248 height 30
click at [587, 533] on div "Unit # * B27909 B27909 Description * TRUCK; MEDIUM LINE 4X4 Weight * 56000 lbs …" at bounding box center [508, 475] width 954 height 215
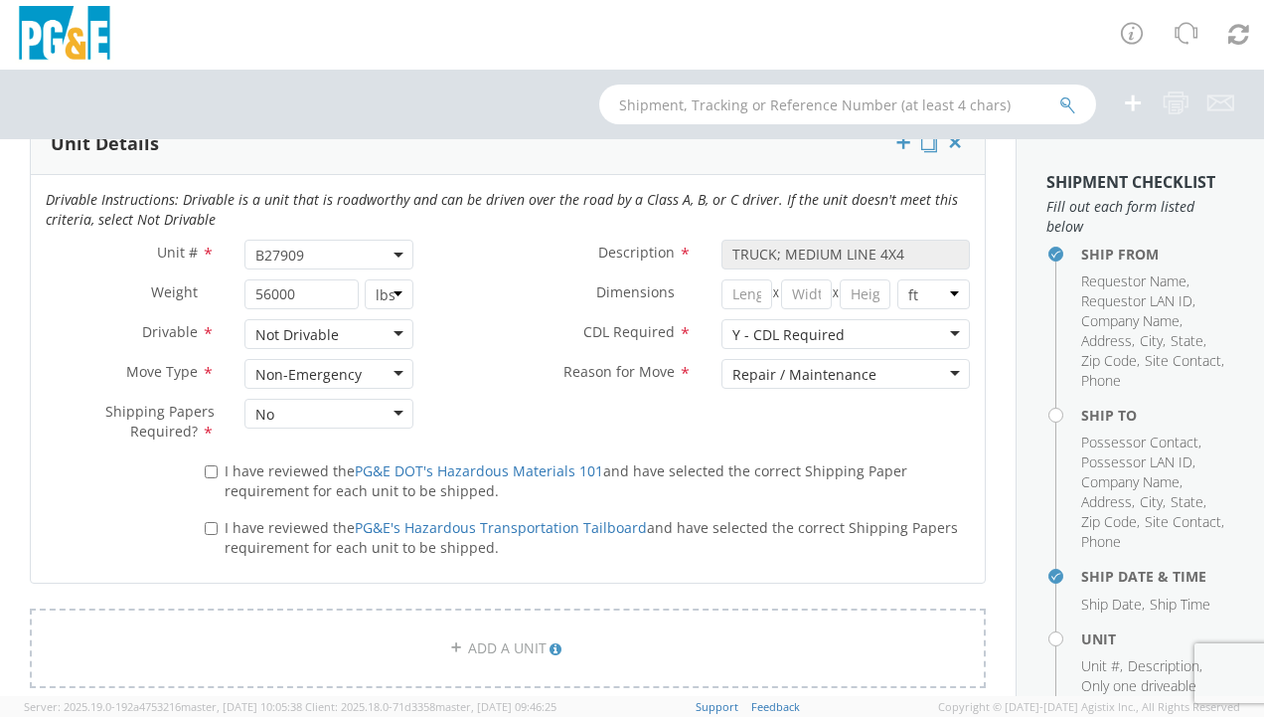
scroll to position [994, 0]
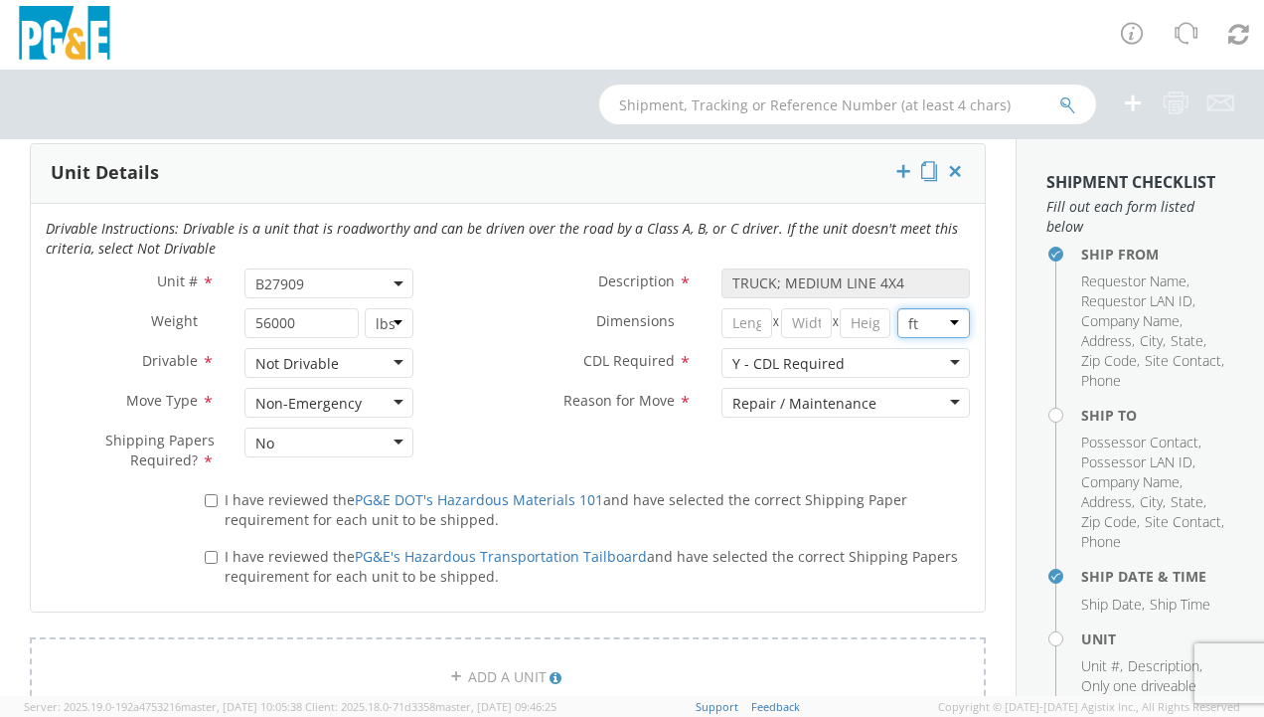
click at [941, 315] on select "in cm ft" at bounding box center [934, 323] width 73 height 30
click at [908, 467] on div "Unit # * B27909 B27909 Description * TRUCK; MEDIUM LINE 4X4 Weight * 56000 lbs …" at bounding box center [508, 375] width 954 height 215
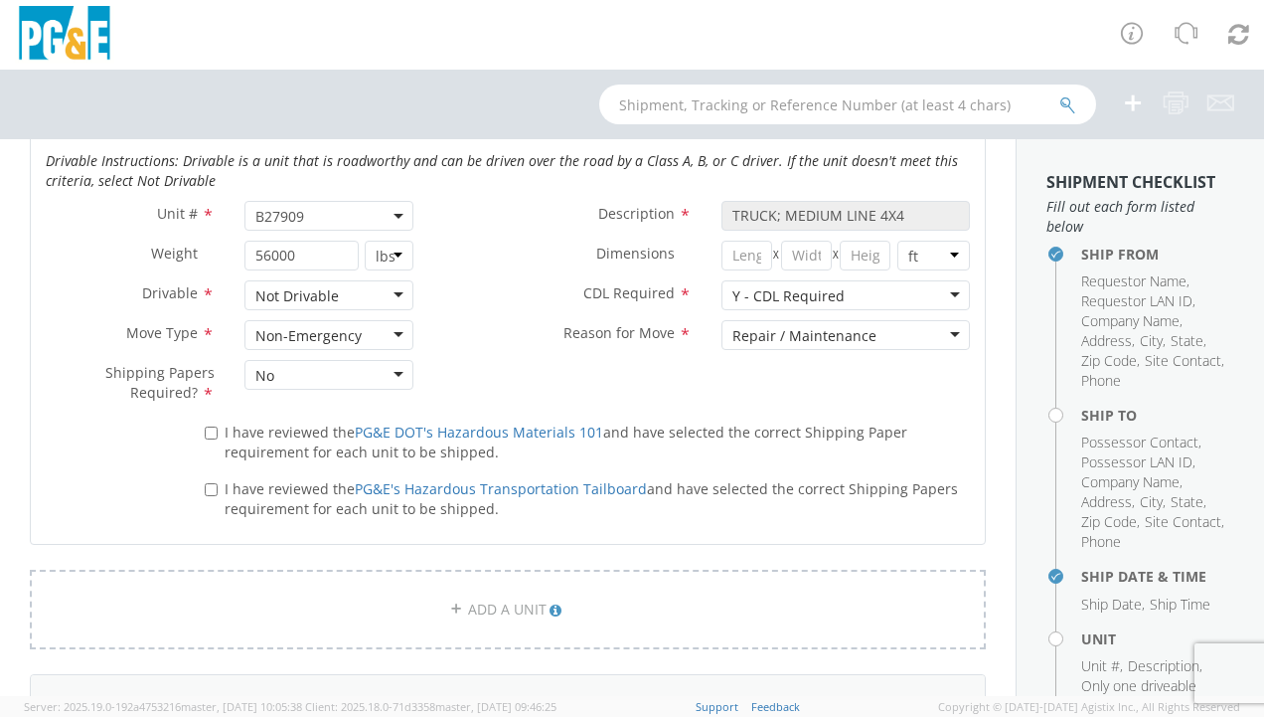
scroll to position [1093, 0]
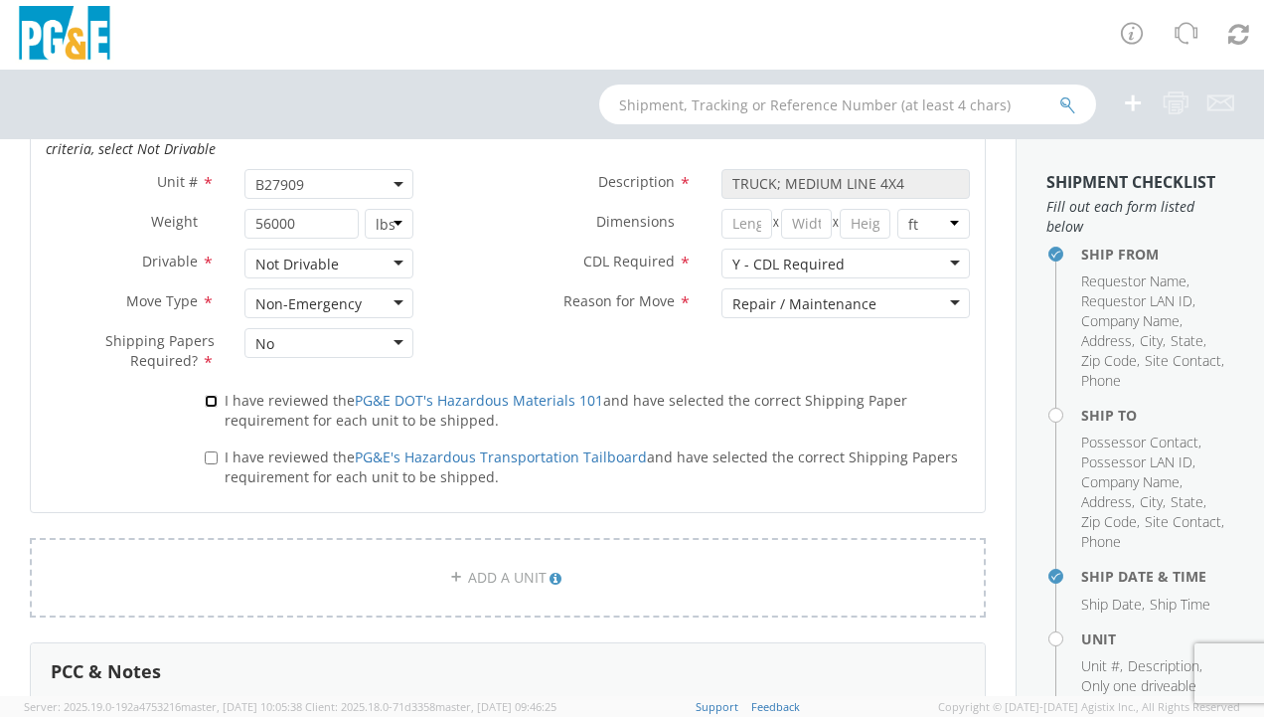
click at [208, 395] on input "I have reviewed the PG&E DOT's Hazardous Materials 101 and have selected the co…" at bounding box center [211, 401] width 13 height 13
checkbox input "true"
click at [213, 451] on input "I have reviewed the PG&E's Hazardous Transportation Tailboard and have selected…" at bounding box center [211, 457] width 13 height 13
checkbox input "true"
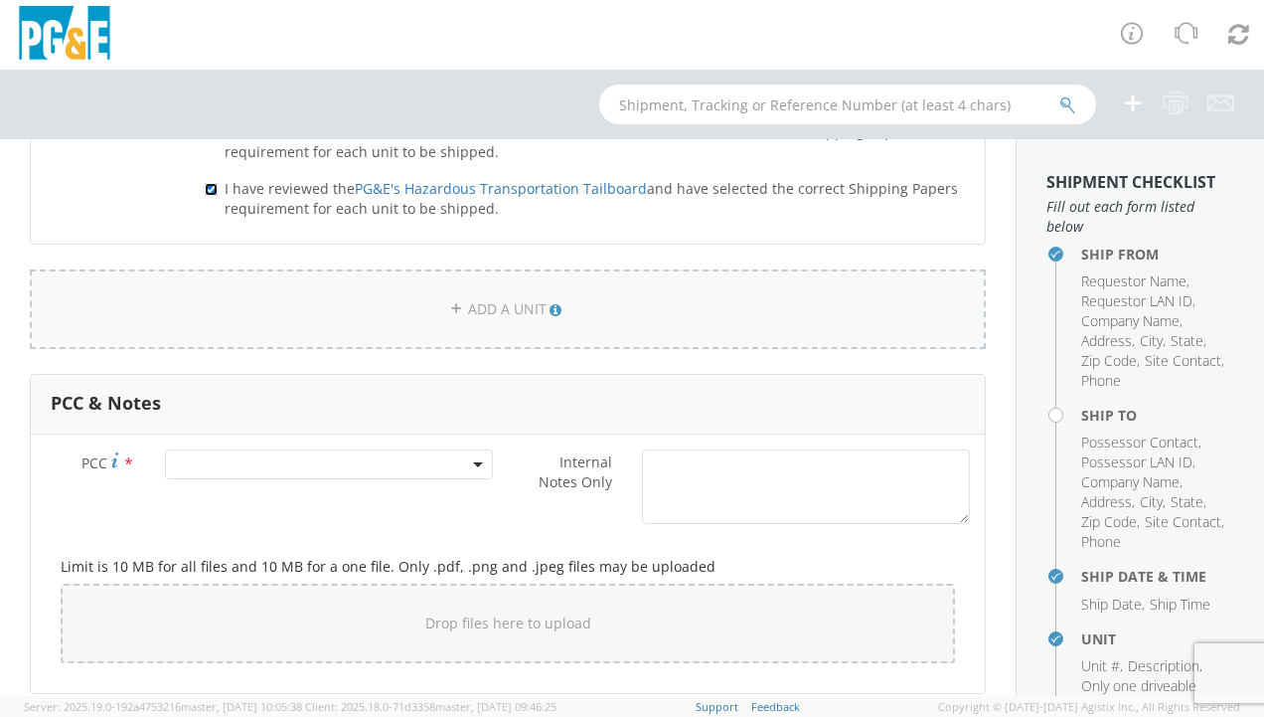
scroll to position [1392, 0]
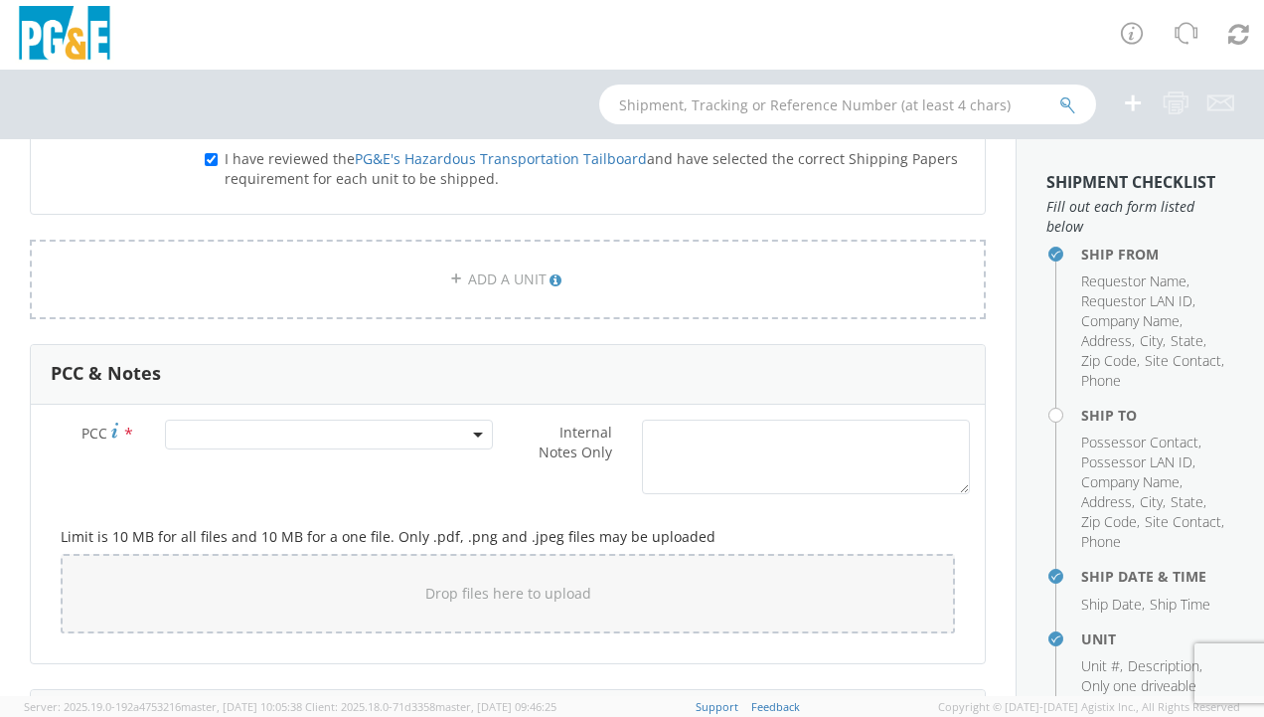
click at [245, 423] on span at bounding box center [329, 434] width 328 height 30
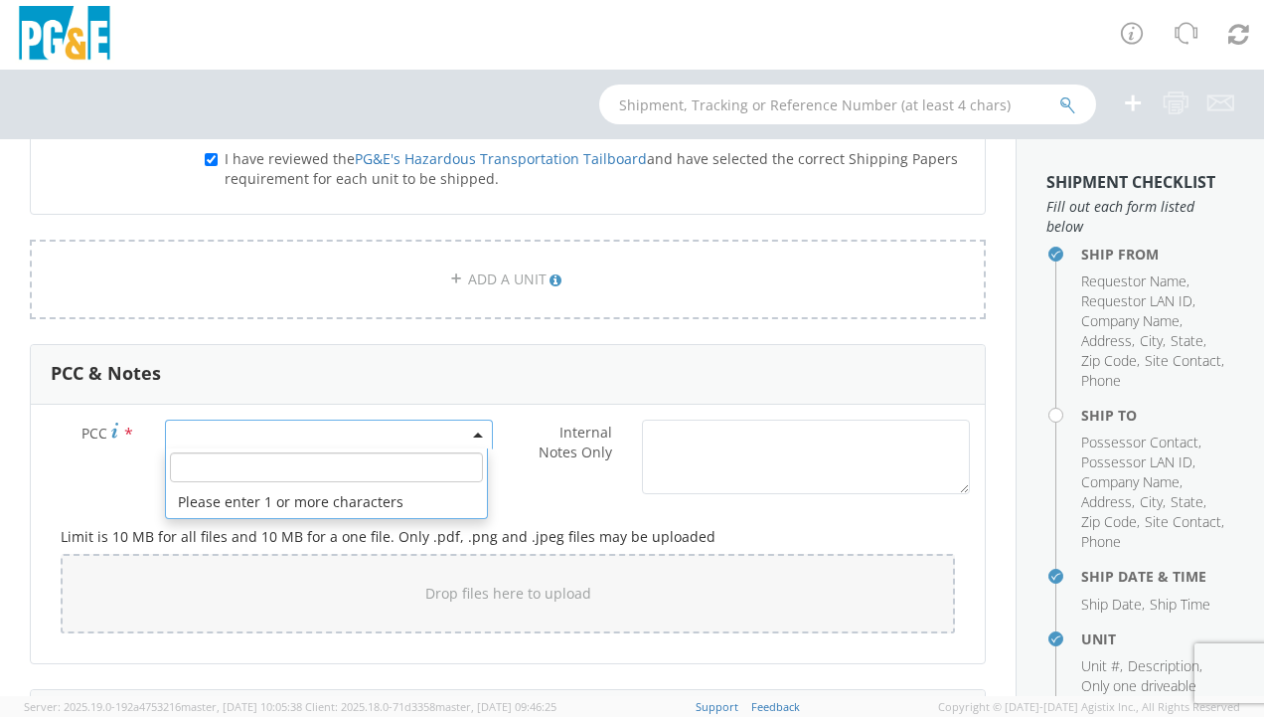
click at [229, 459] on input "number" at bounding box center [326, 467] width 313 height 30
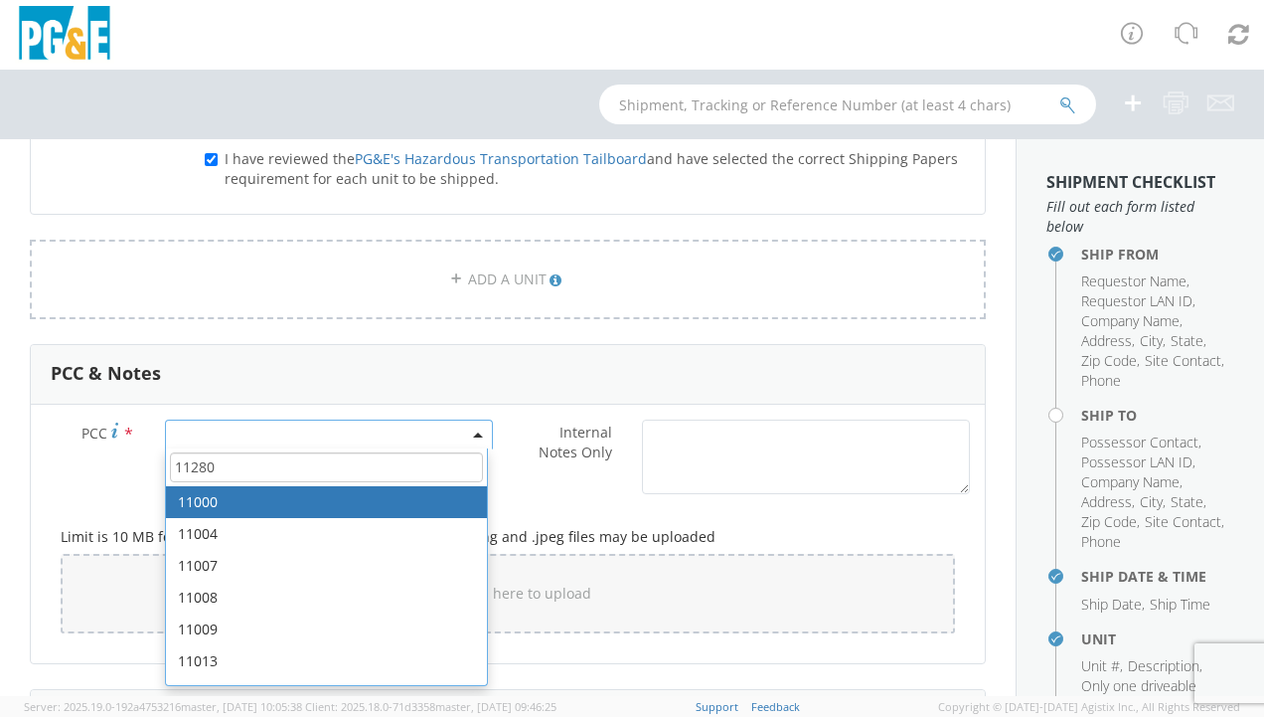
type input "11280"
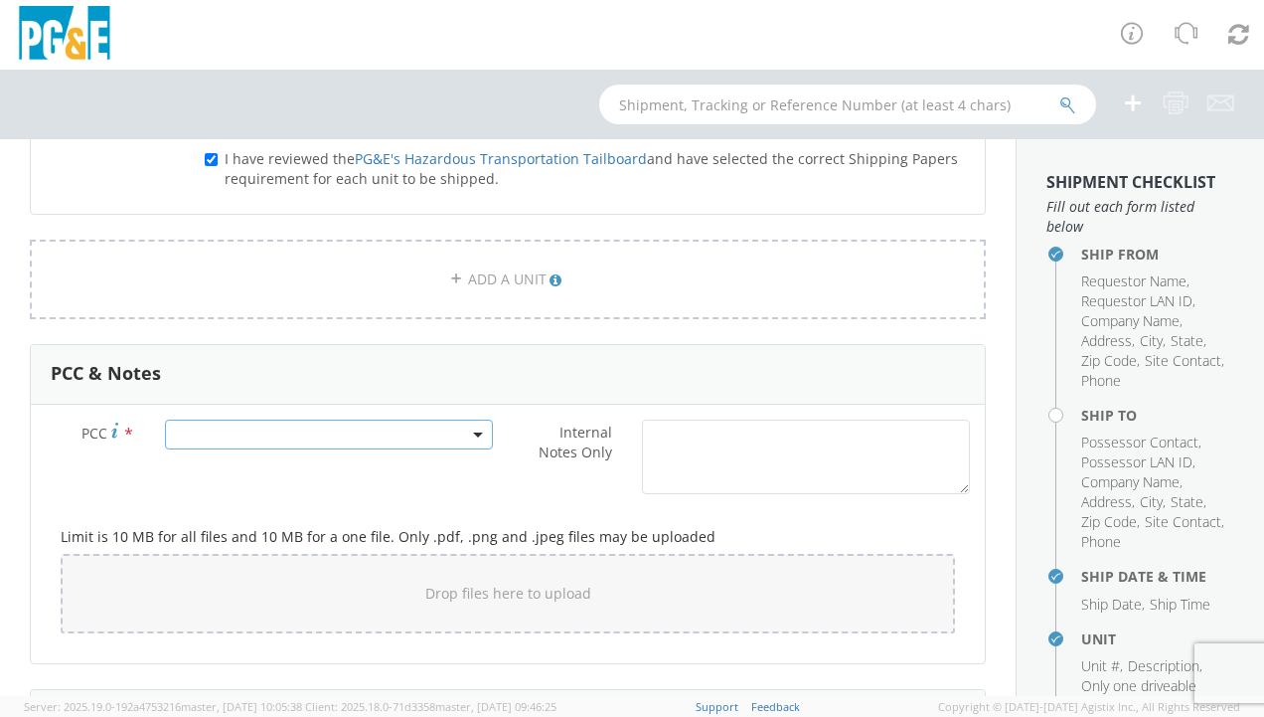
click at [282, 423] on span at bounding box center [329, 434] width 328 height 30
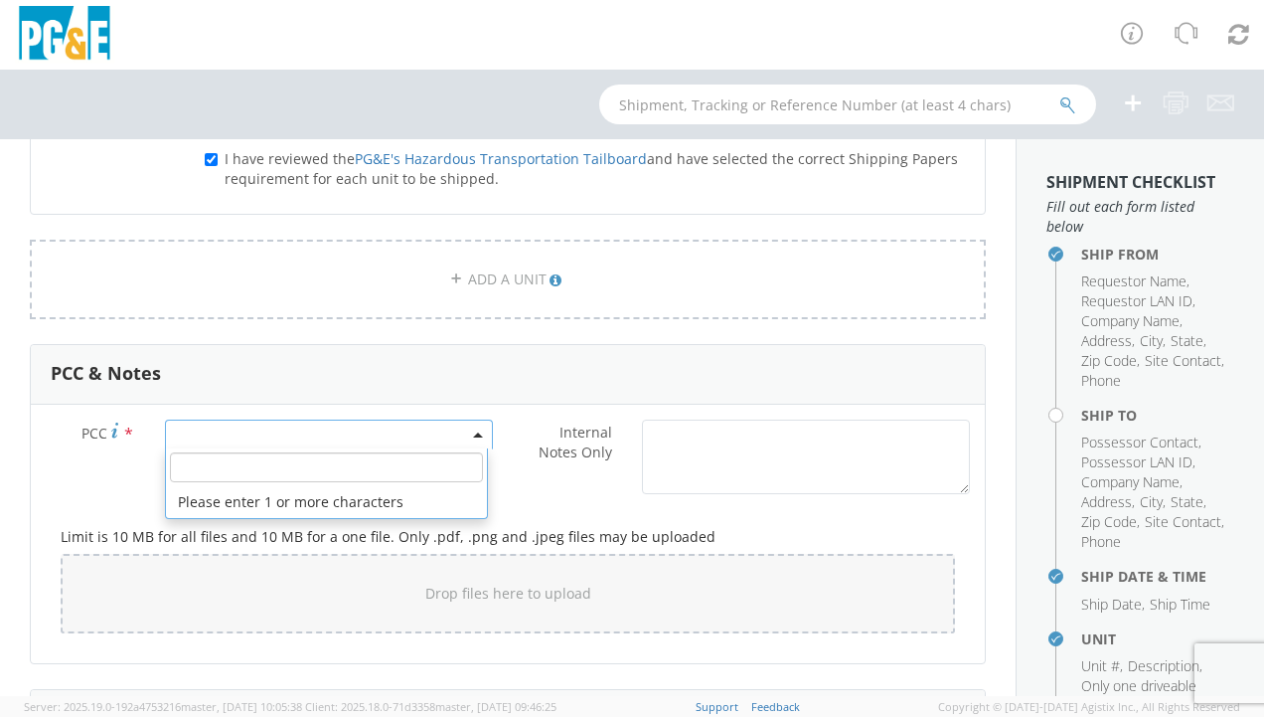
click at [282, 423] on span at bounding box center [329, 434] width 328 height 30
click at [315, 469] on input "number" at bounding box center [326, 467] width 313 height 30
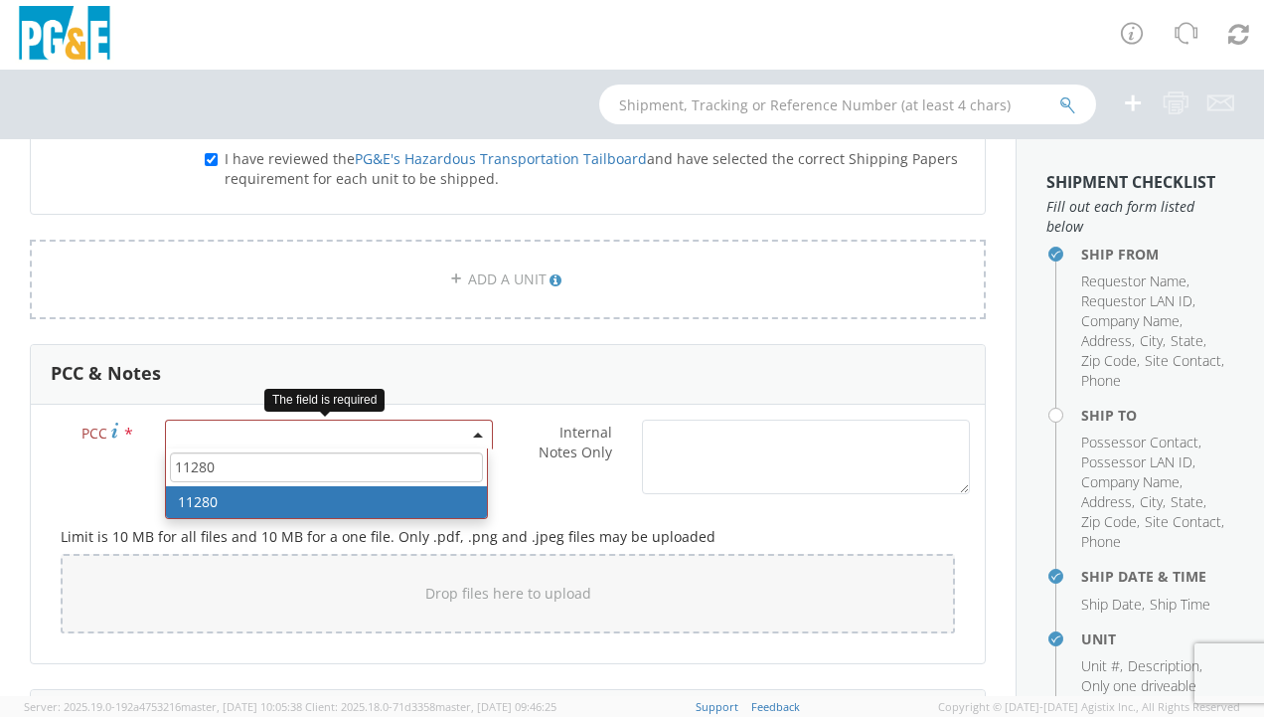
type input "11280"
select select "11280"
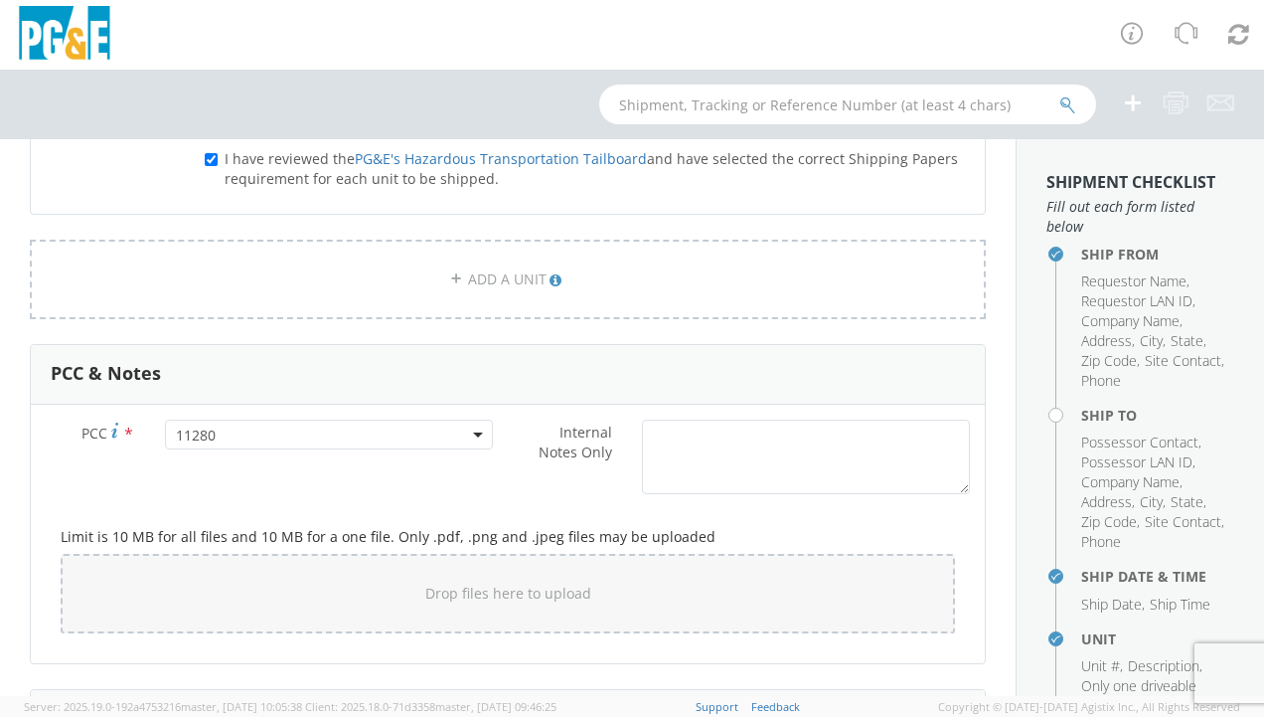
click at [231, 490] on div "PCC * 11280 11280 Internal Notes Only *" at bounding box center [508, 461] width 954 height 84
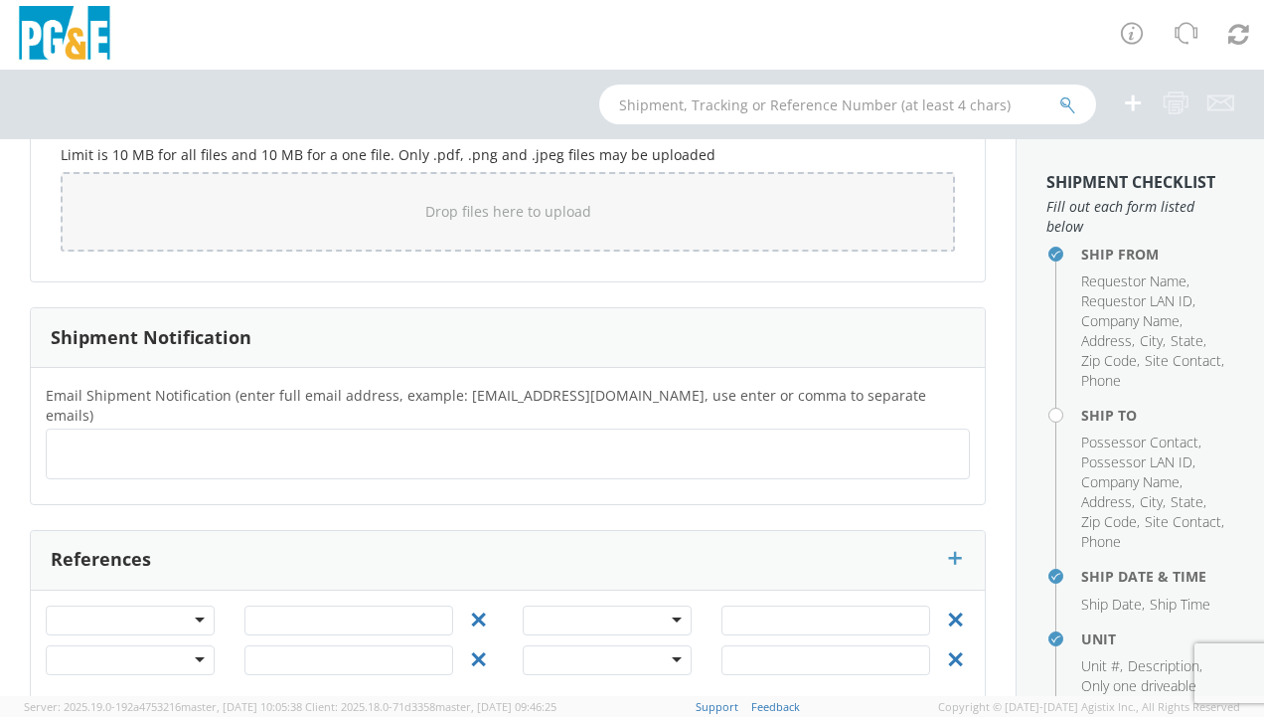
scroll to position [1775, 0]
click at [203, 435] on ul at bounding box center [508, 451] width 906 height 33
type input "[EMAIL_ADDRESS][DOMAIN_NAME]"
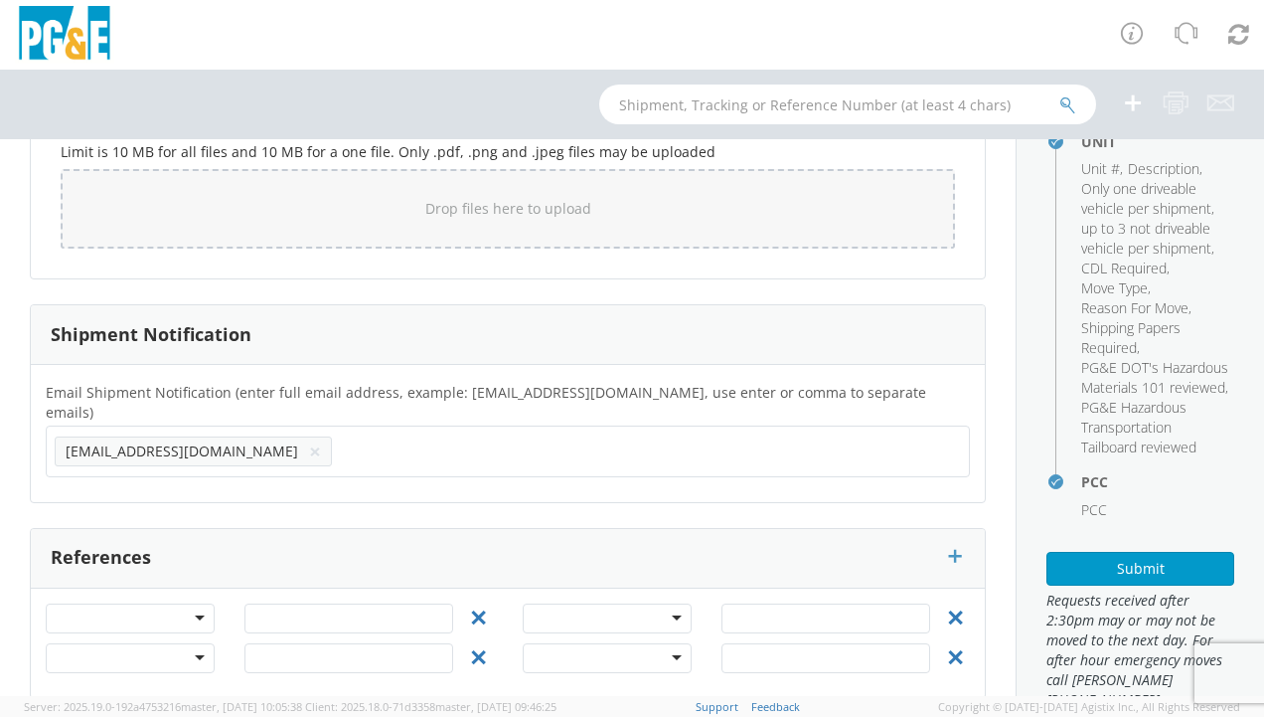
scroll to position [588, 0]
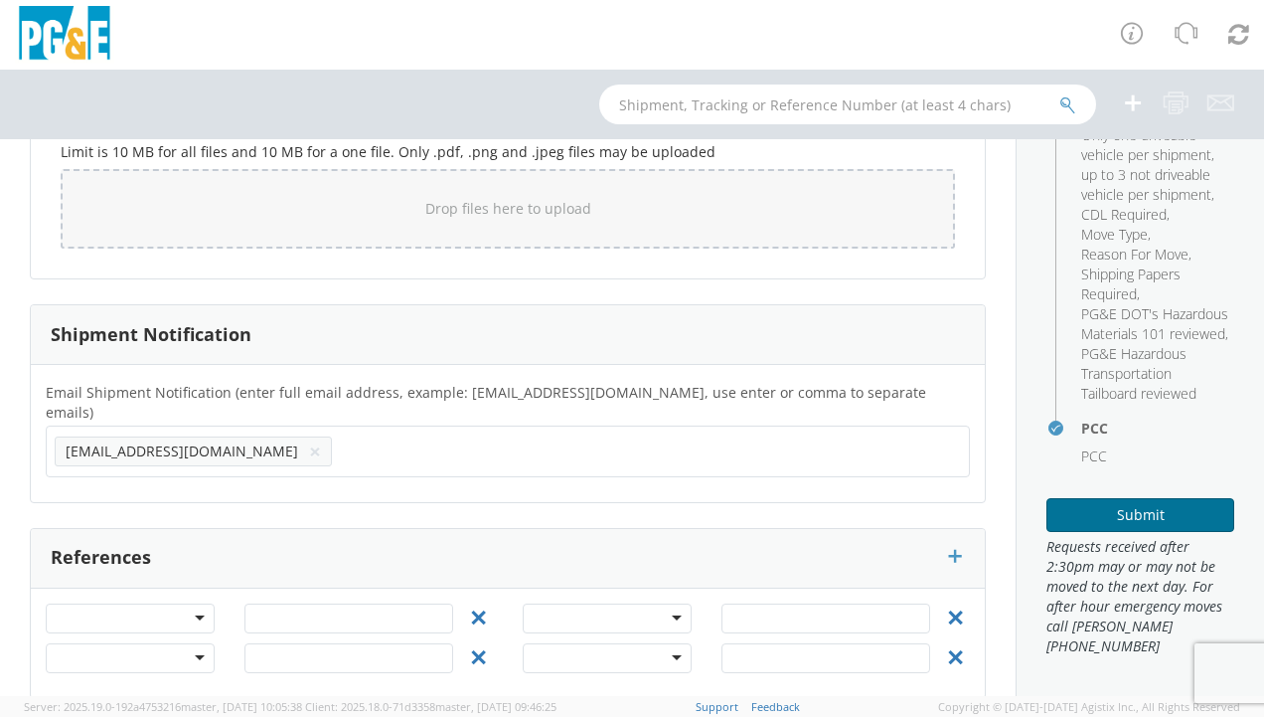
click at [1120, 515] on button "Submit" at bounding box center [1141, 515] width 188 height 34
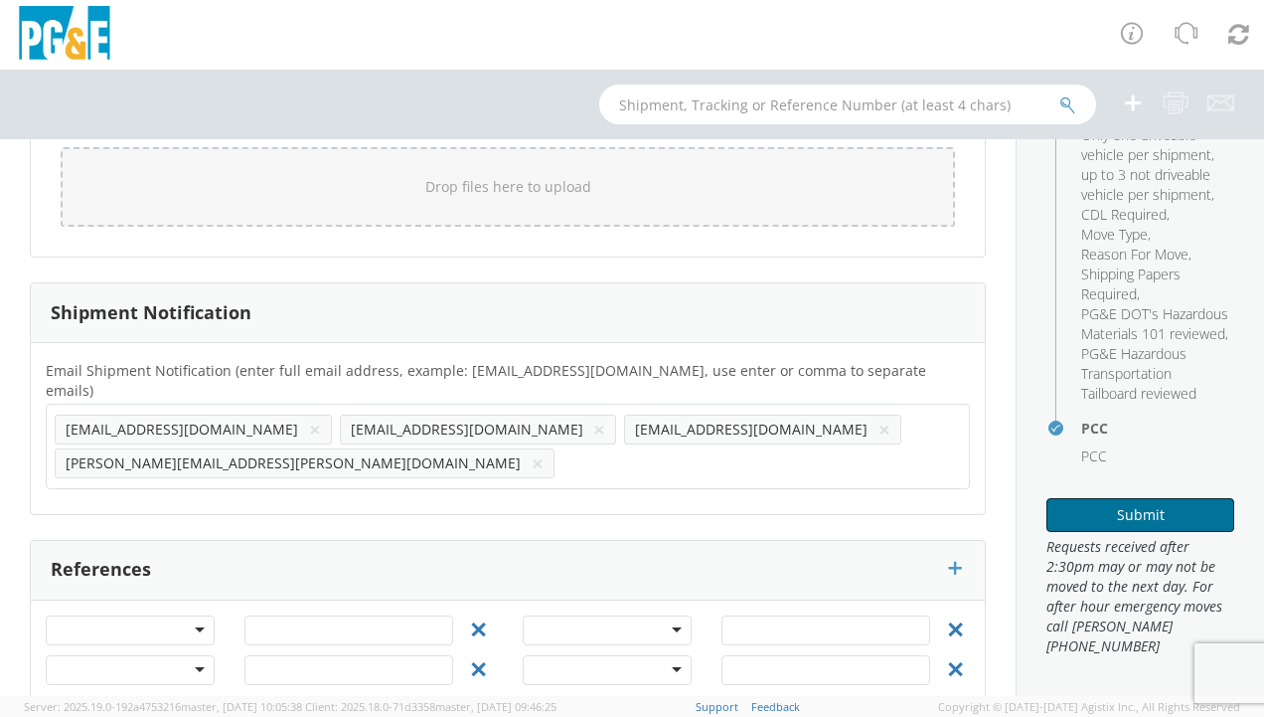
scroll to position [1809, 0]
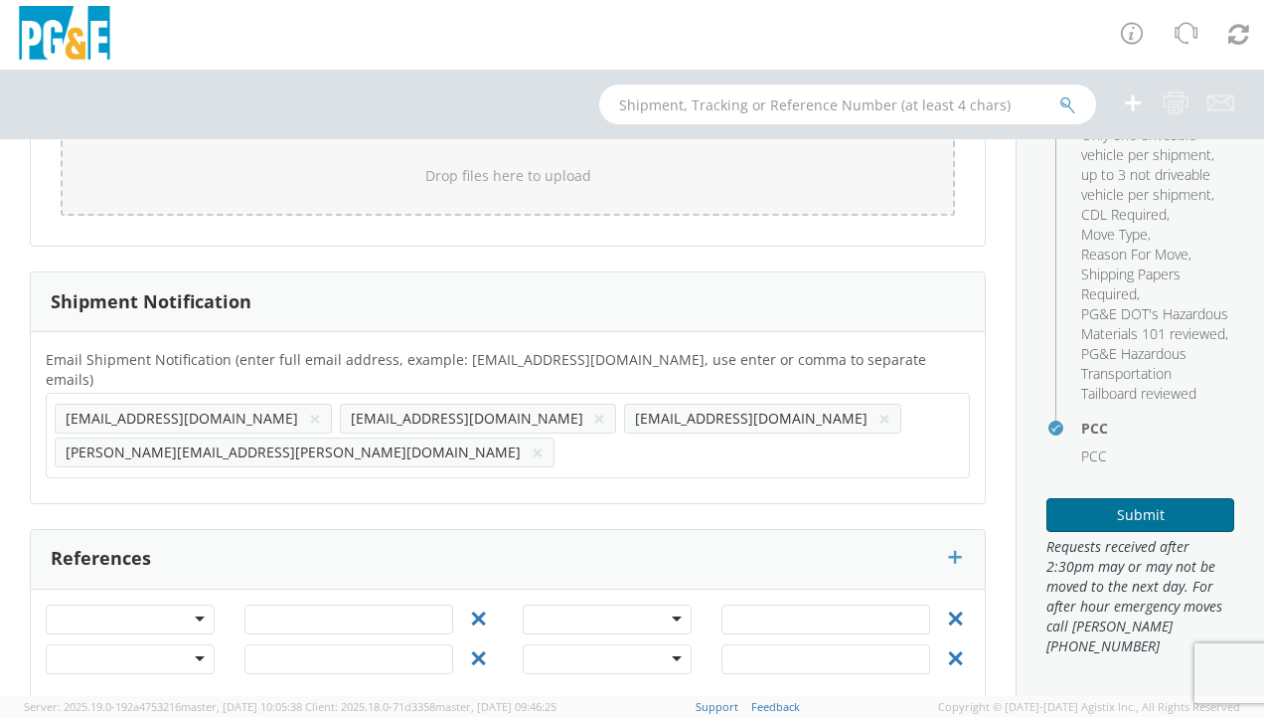
click at [1101, 515] on button "Submit" at bounding box center [1141, 515] width 188 height 34
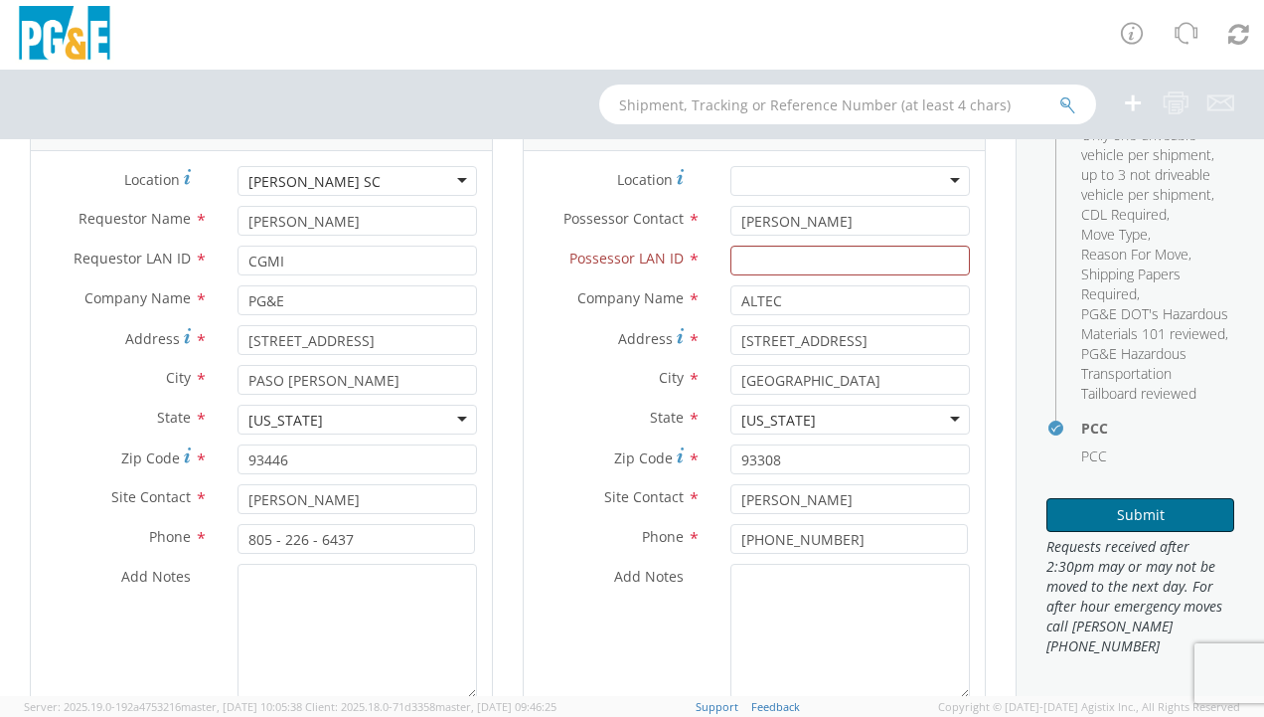
scroll to position [119, 0]
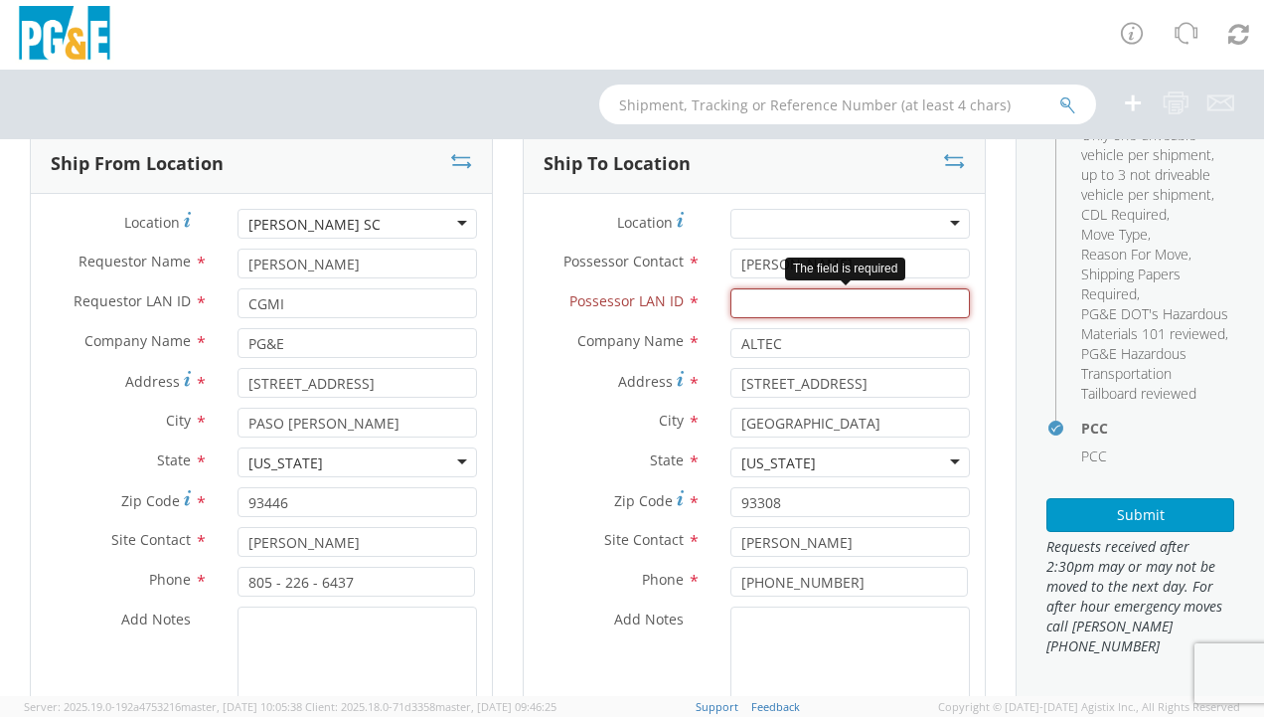
click at [910, 304] on input "Possessor LAN ID *" at bounding box center [851, 303] width 240 height 30
click at [693, 313] on div "Possessor LAN ID *" at bounding box center [754, 303] width 461 height 30
click at [759, 299] on input "Possessor LAN ID *" at bounding box center [851, 303] width 240 height 30
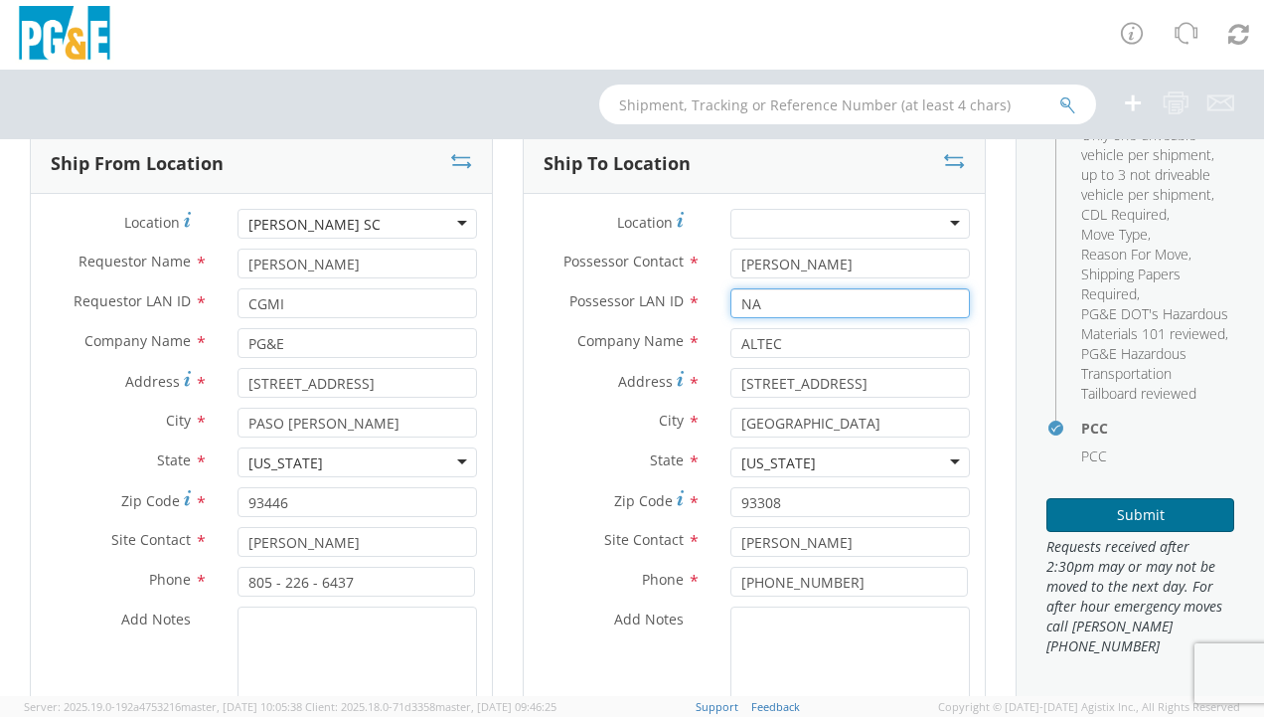
type input "NA"
click at [1155, 518] on button "Submit" at bounding box center [1141, 515] width 188 height 34
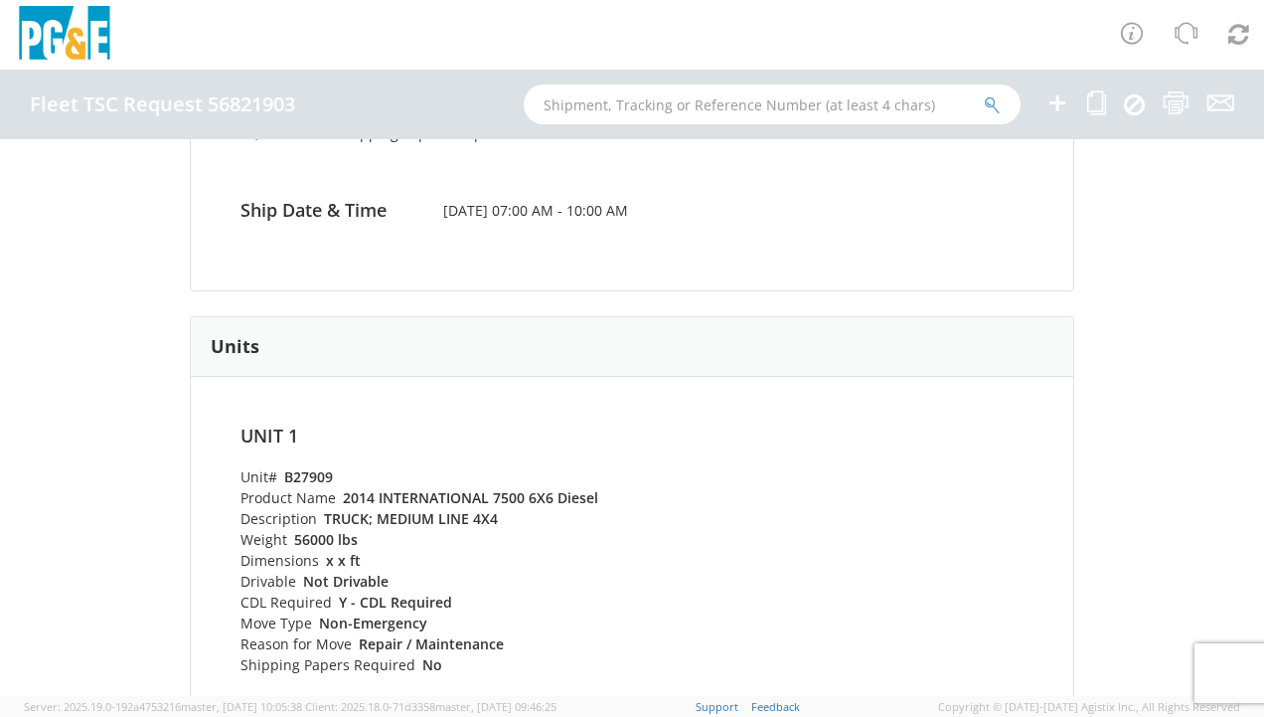
scroll to position [48, 0]
